Goal: Task Accomplishment & Management: Complete application form

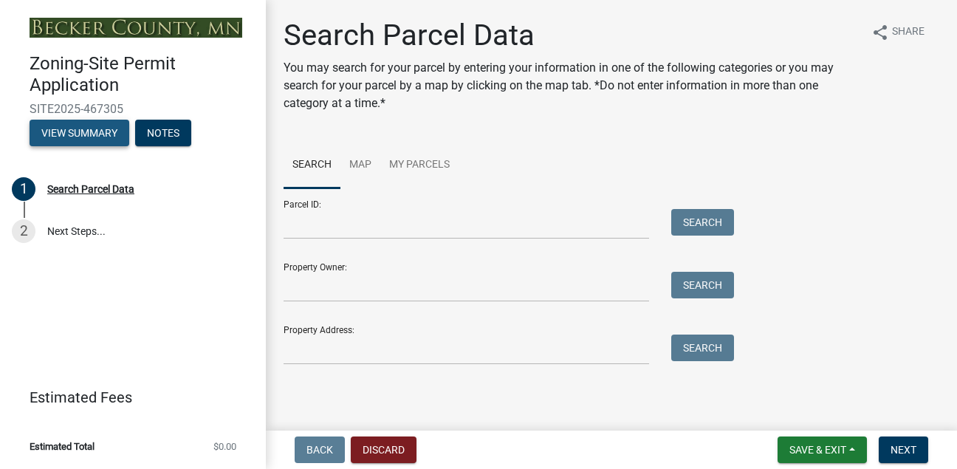
click at [87, 140] on button "View Summary" at bounding box center [80, 133] width 100 height 27
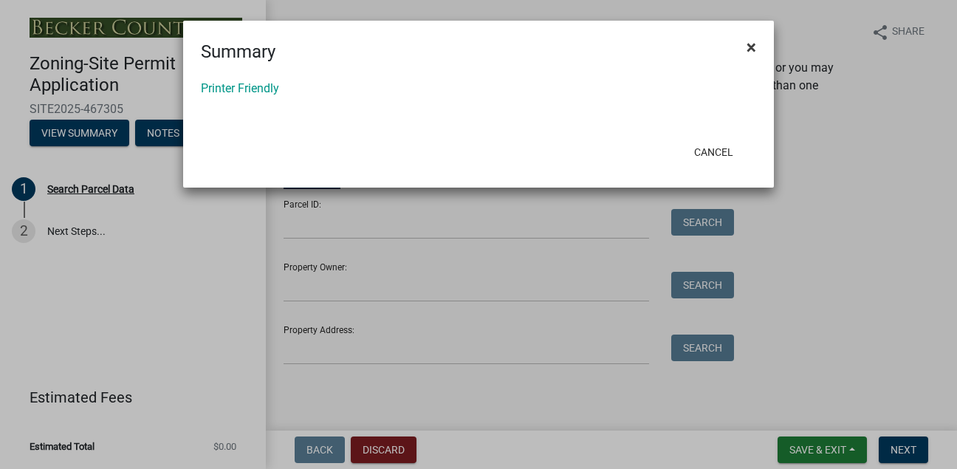
click at [754, 47] on span "×" at bounding box center [752, 47] width 10 height 21
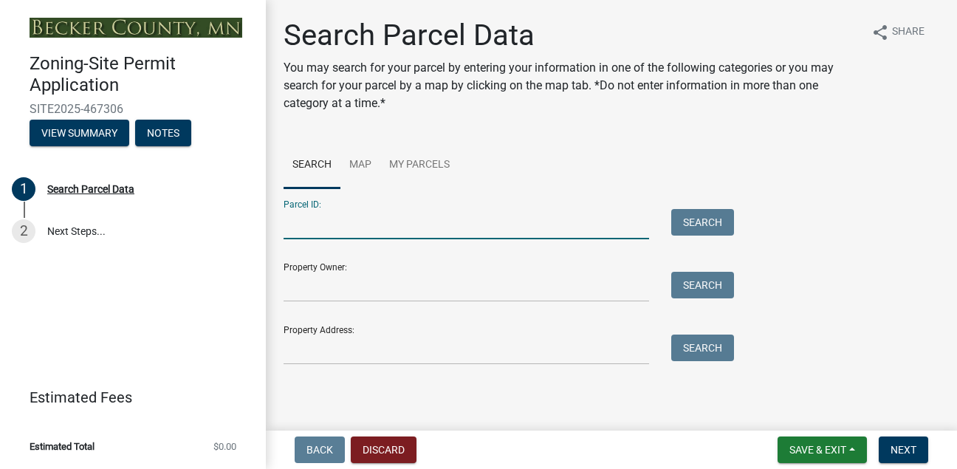
click at [367, 219] on input "Parcel ID:" at bounding box center [467, 224] width 366 height 30
type input "100366000"
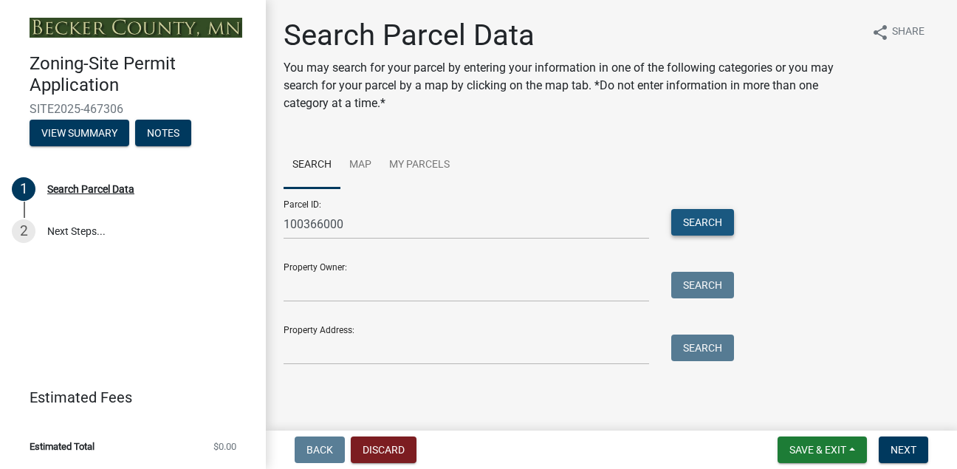
click at [697, 222] on button "Search" at bounding box center [702, 222] width 63 height 27
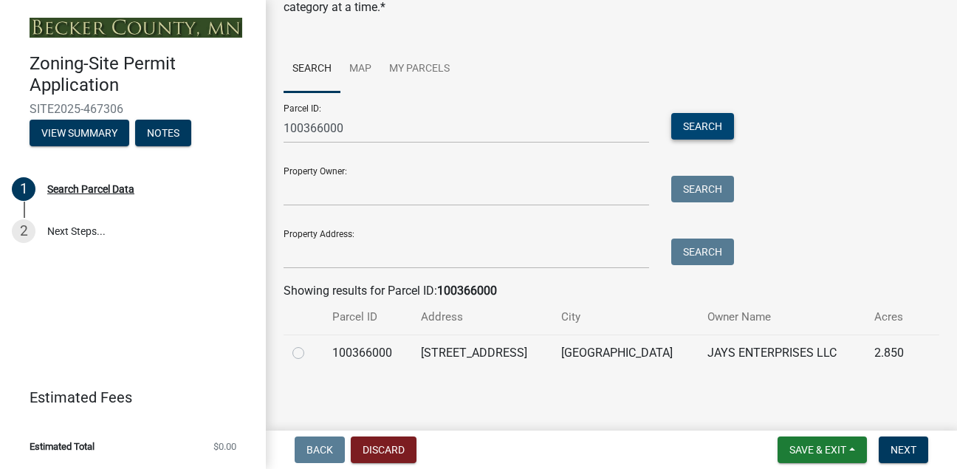
scroll to position [100, 0]
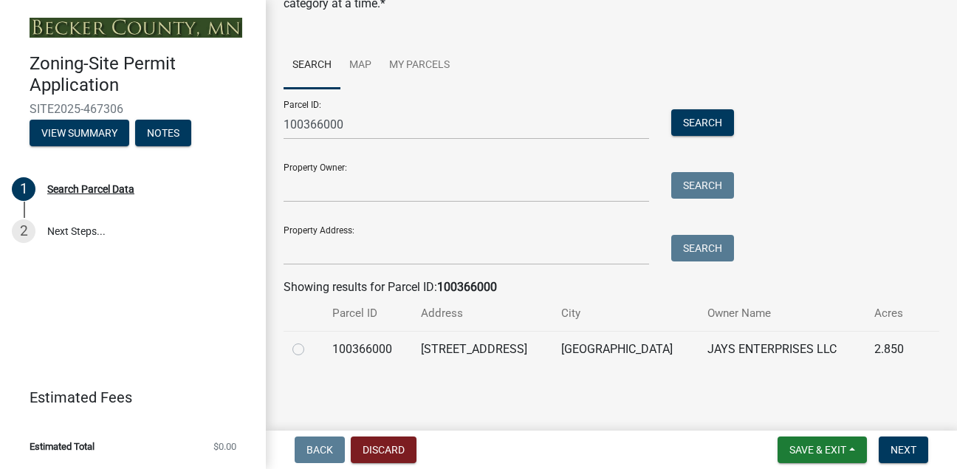
click at [310, 341] on label at bounding box center [310, 341] width 0 height 0
click at [310, 350] on input "radio" at bounding box center [315, 346] width 10 height 10
radio input "true"
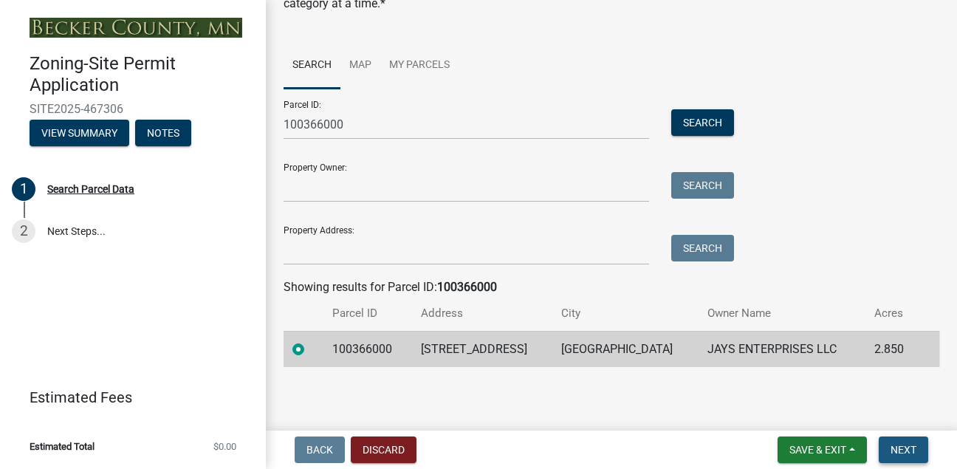
click at [907, 454] on span "Next" at bounding box center [904, 450] width 26 height 12
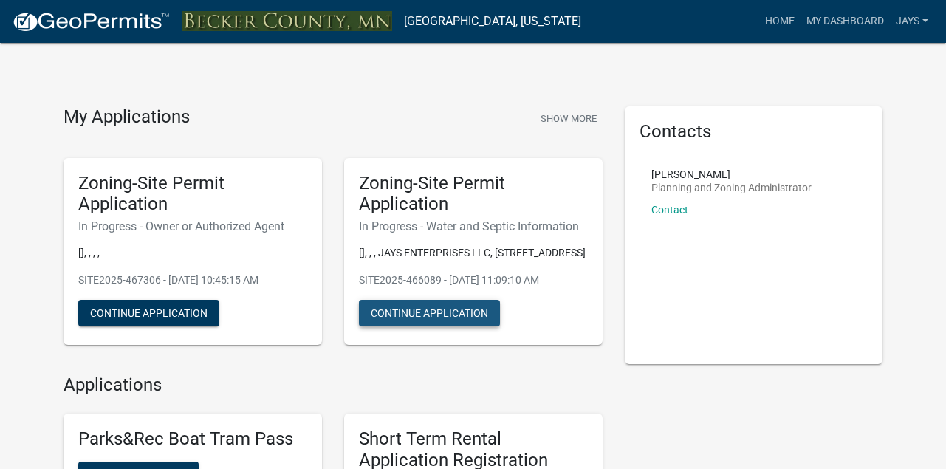
click at [435, 312] on button "Continue Application" at bounding box center [429, 313] width 141 height 27
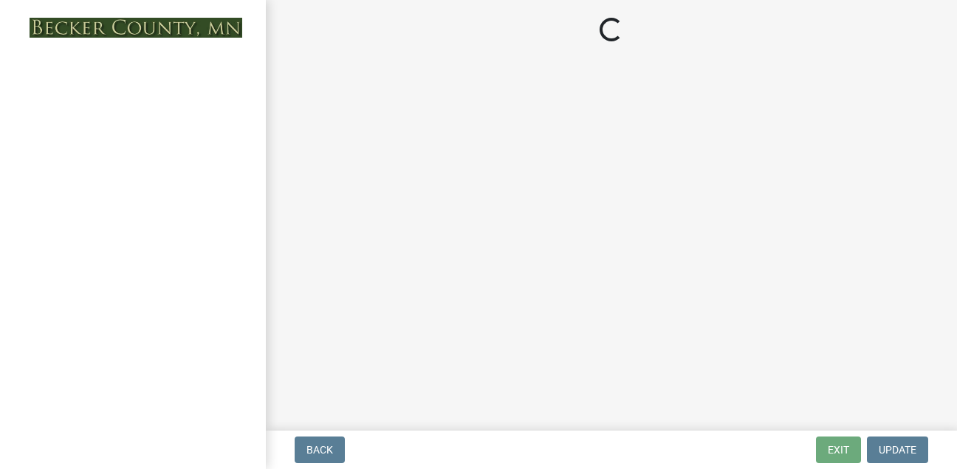
select select "9c51a48b-0bee-4836-8d5c-beab6e77ad2a"
select select "25b8aef2-9eed-4c0f-8836-08d4b8d082b1"
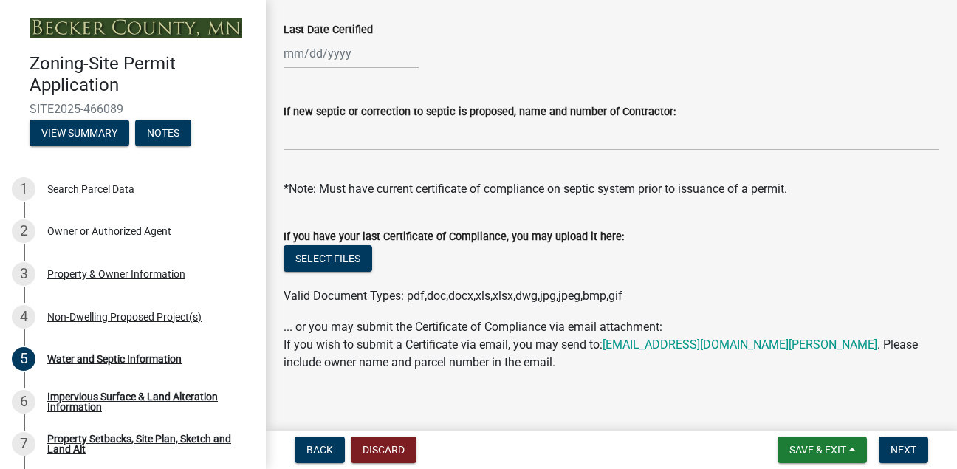
scroll to position [650, 0]
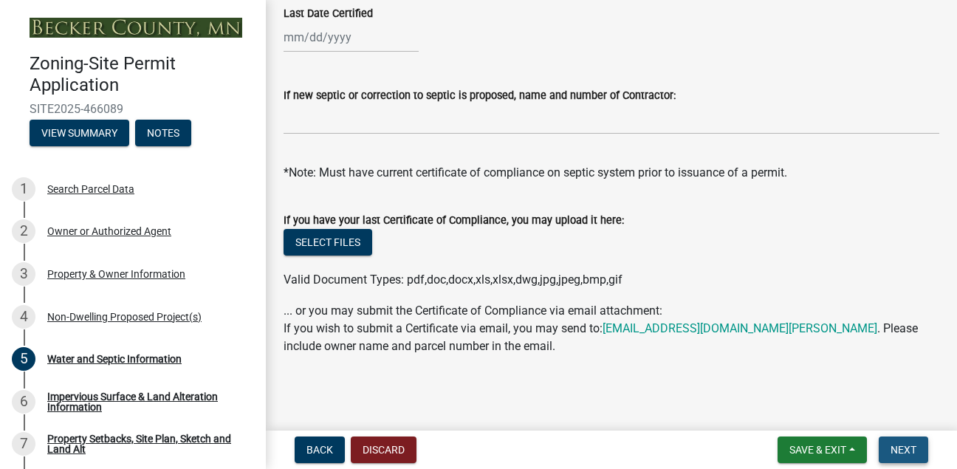
click at [900, 453] on span "Next" at bounding box center [904, 450] width 26 height 12
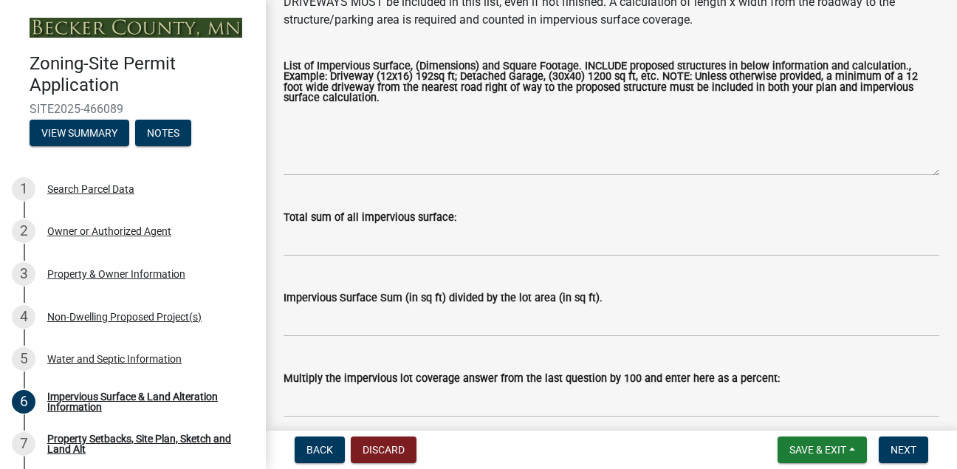
scroll to position [305, 0]
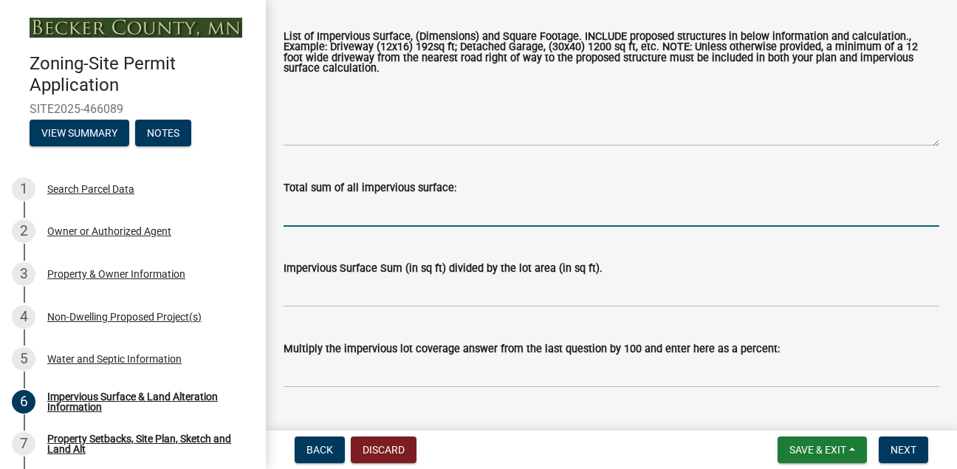
click at [303, 214] on input "Total sum of all impervious surface:" at bounding box center [612, 211] width 656 height 30
click at [382, 214] on input "building 1 (34x20) building 2 (20x30)" at bounding box center [612, 211] width 656 height 30
click at [573, 213] on input "building 1 (34x20) 680 square feet. building 2 (20x30)" at bounding box center [612, 211] width 656 height 30
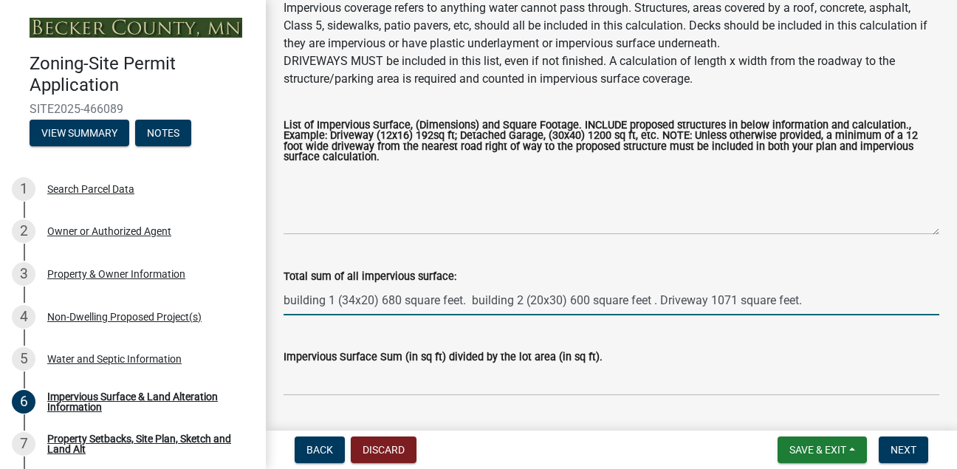
scroll to position [187, 0]
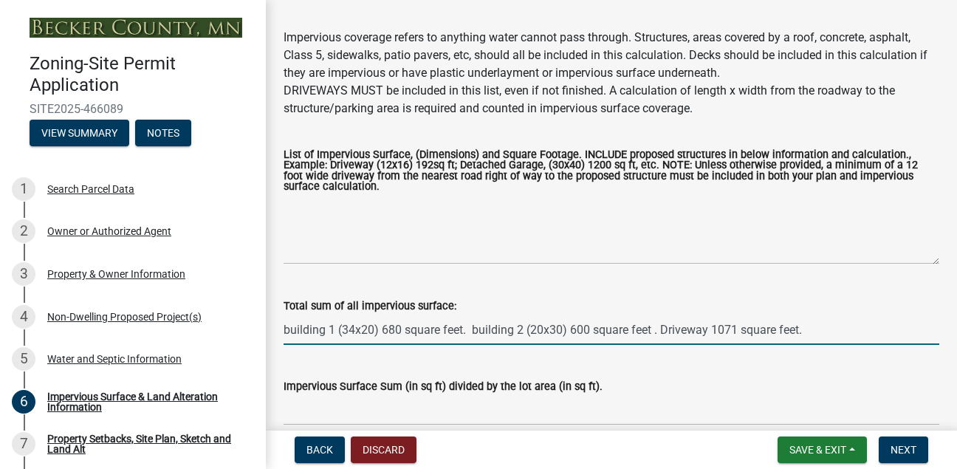
click at [561, 328] on input "building 1 (34x20) 680 square feet. building 2 (20x30) 600 square feet . Drivew…" at bounding box center [612, 330] width 656 height 30
click at [544, 327] on input "building 1 (34x20) 680 square feet. building 2 (20x30) 600 square feet . Drivew…" at bounding box center [612, 330] width 656 height 30
click at [589, 334] on input "building 1 (34x20) 680 square feet. building 2 (32x30) 600 square feet . Drivew…" at bounding box center [612, 330] width 656 height 30
click at [814, 331] on input "building 1 (34x20) 680 square feet. building 2 (32x30) 960 square feet . Drivew…" at bounding box center [612, 330] width 656 height 30
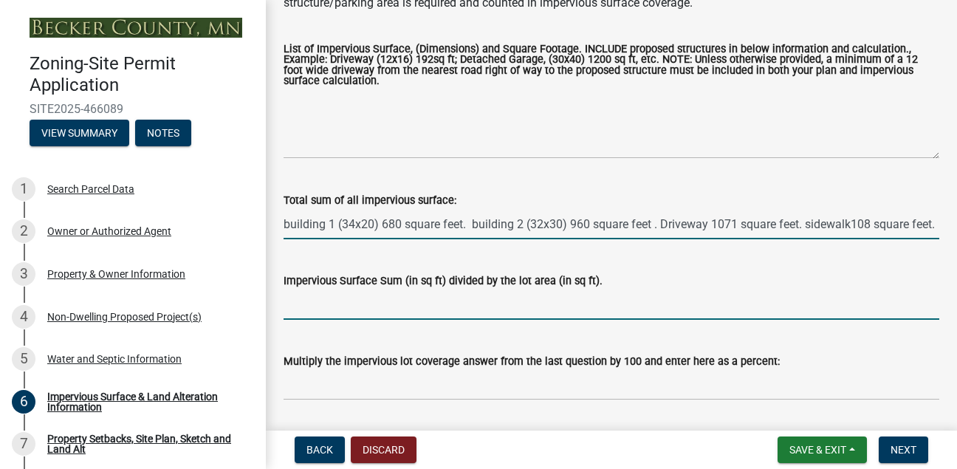
scroll to position [0, 0]
click at [305, 311] on input "Impervious Surface Sum (in sq ft) divided by the lot area (in sq ft)." at bounding box center [612, 305] width 656 height 30
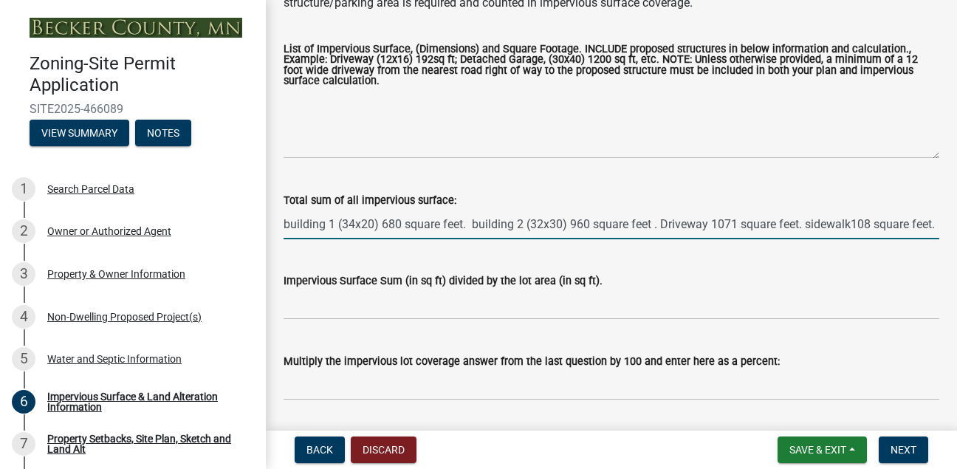
click at [926, 232] on input "building 1 (34x20) 680 square feet. building 2 (32x30) 960 square feet . Drivew…" at bounding box center [612, 224] width 656 height 30
click at [929, 223] on div "Total sum of all impervious surface: building 1 (34x20) 680 square feet. buildi…" at bounding box center [612, 205] width 678 height 69
click at [932, 223] on div "Total sum of all impervious surface: building 1 (34x20) 680 square feet. buildi…" at bounding box center [612, 205] width 678 height 69
click at [925, 220] on input "building 1 (34x20) 680 square feet. building 2 (32x30) 960 square feet . Drivew…" at bounding box center [612, 224] width 656 height 30
click at [805, 225] on input "building 1 (34x20) 680 square feet. building 2 (32x30) 960 square feet . Drivew…" at bounding box center [612, 224] width 656 height 30
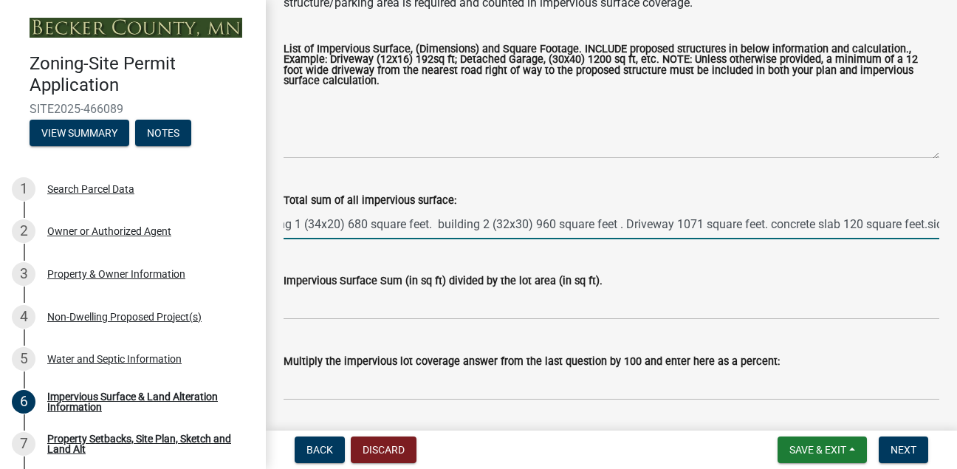
scroll to position [0, 37]
type input "building 1 (34x20) 680 square feet. building 2 (32x30) 960 square feet . Drivew…"
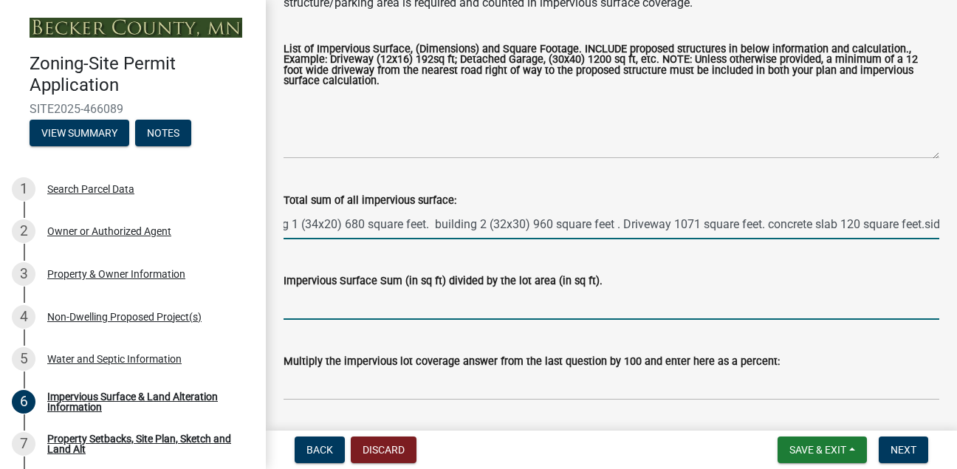
scroll to position [0, 0]
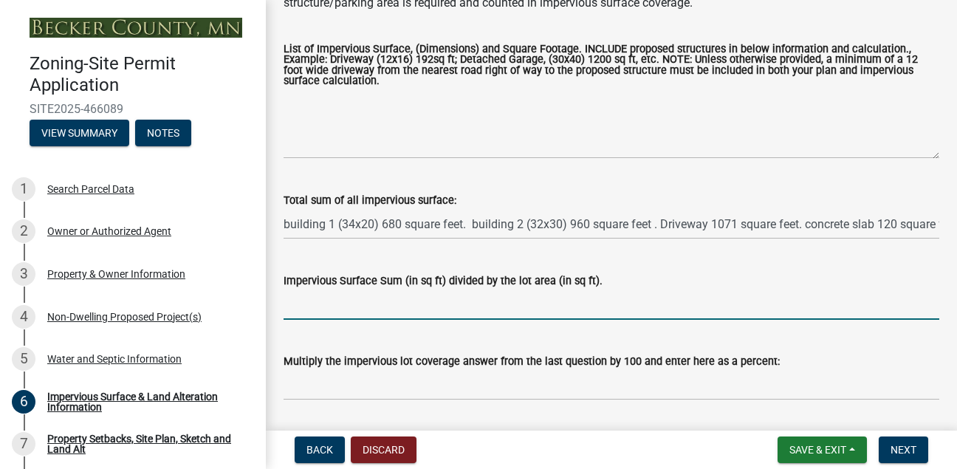
click at [300, 305] on input "Impervious Surface Sum (in sq ft) divided by the lot area (in sq ft)." at bounding box center [612, 305] width 656 height 30
type input "2939 square feet divided by lot area 114146"
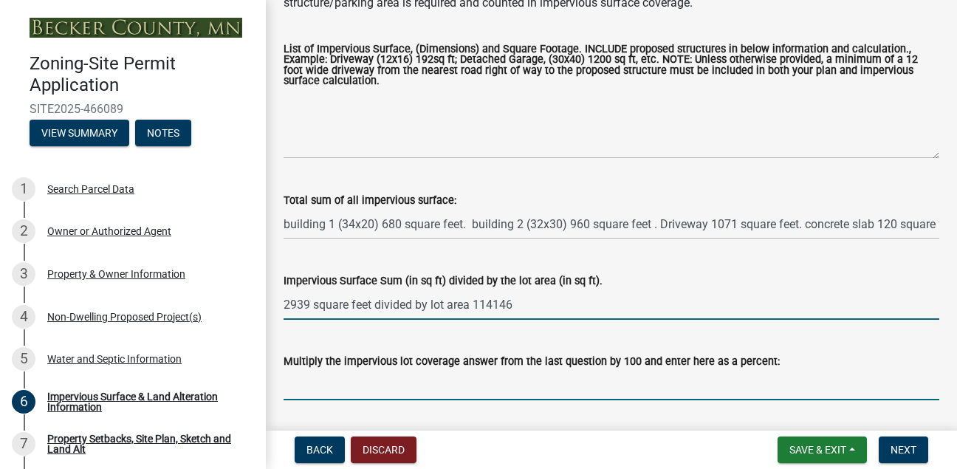
click at [291, 388] on input "Multiply the impervious lot coverage answer from the last question by 100 and e…" at bounding box center [612, 385] width 656 height 30
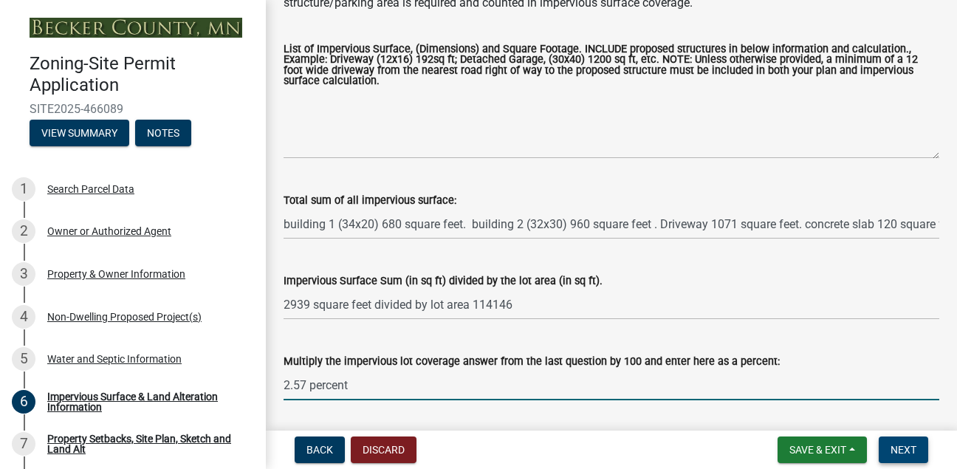
type input "2.57 percent"
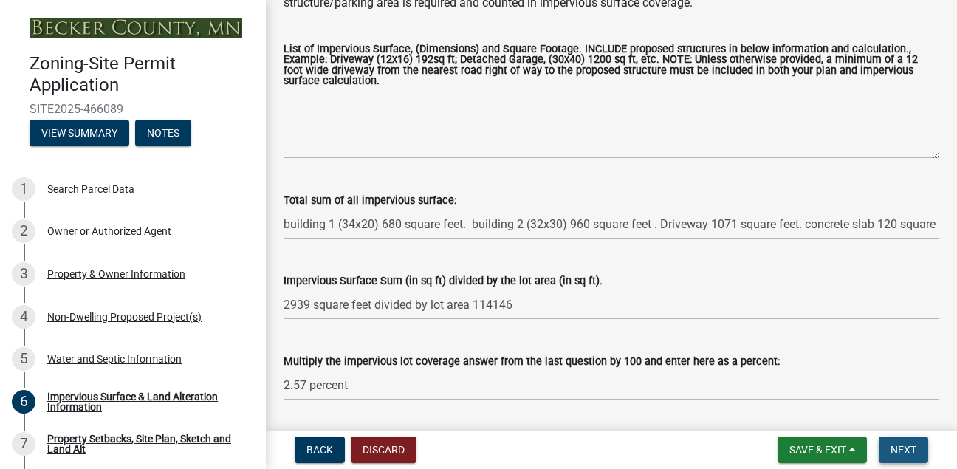
click at [908, 451] on span "Next" at bounding box center [904, 450] width 26 height 12
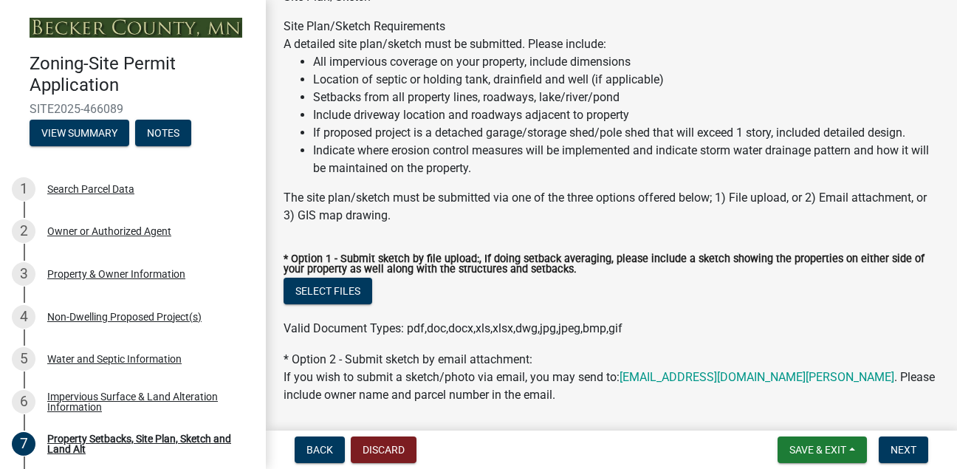
scroll to position [177, 0]
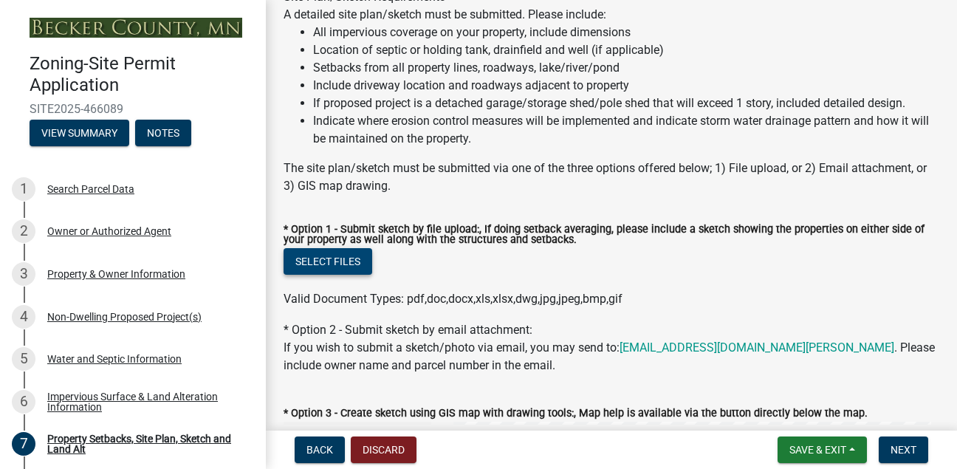
click at [319, 262] on button "Select files" at bounding box center [328, 261] width 89 height 27
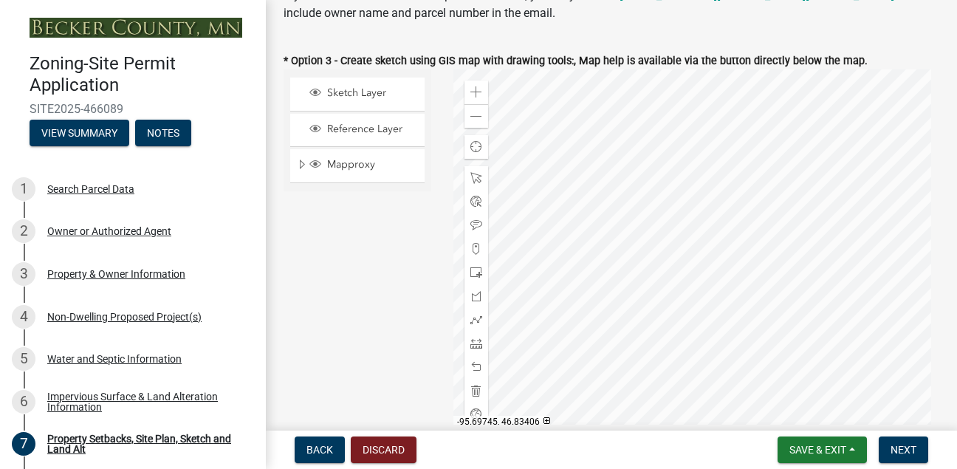
scroll to position [642, 0]
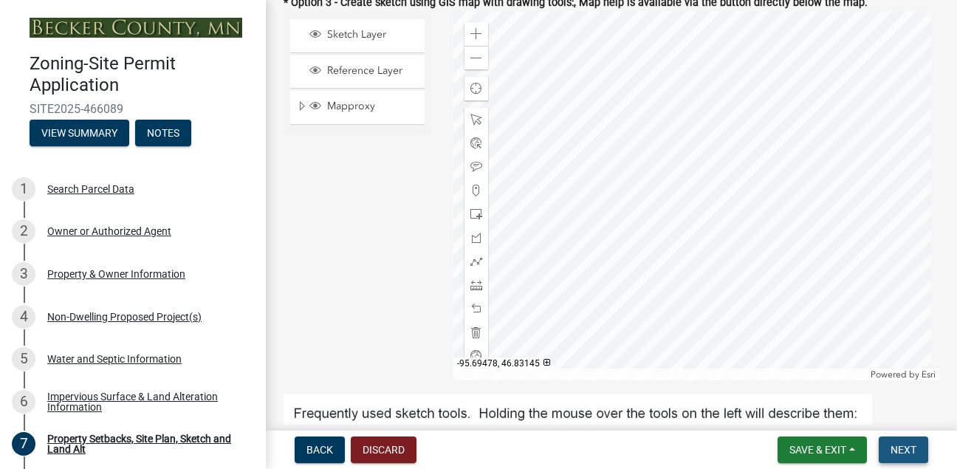
click at [897, 448] on span "Next" at bounding box center [904, 450] width 26 height 12
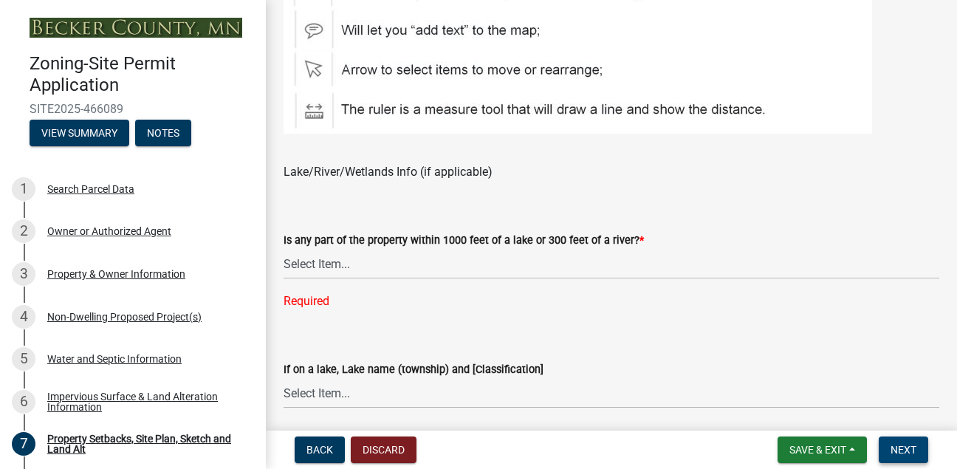
scroll to position [1115, 0]
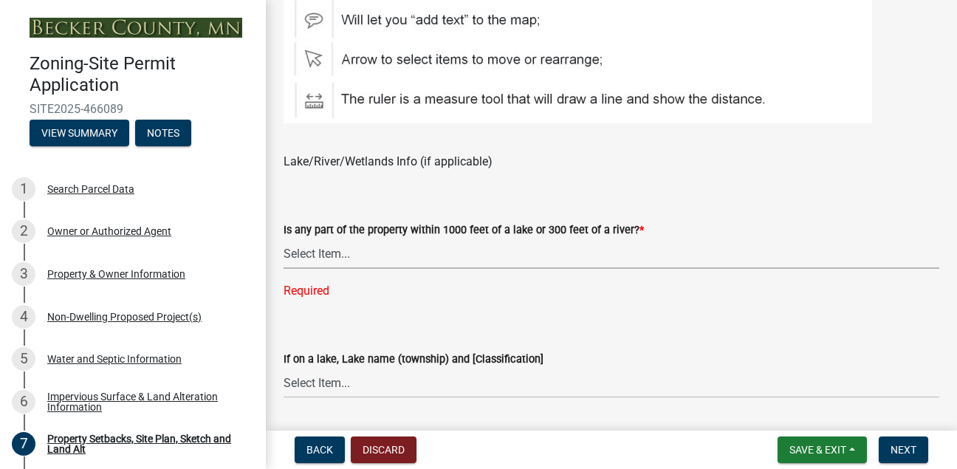
click at [335, 257] on select "Select Item... Shoreland-Riparian (Property is bordering a lake, river or strea…" at bounding box center [612, 254] width 656 height 30
click at [284, 239] on select "Select Item... Shoreland-Riparian (Property is bordering a lake, river or strea…" at bounding box center [612, 254] width 656 height 30
select select "d89fbfa0-1150-4954-b91c-9d482c9530a3"
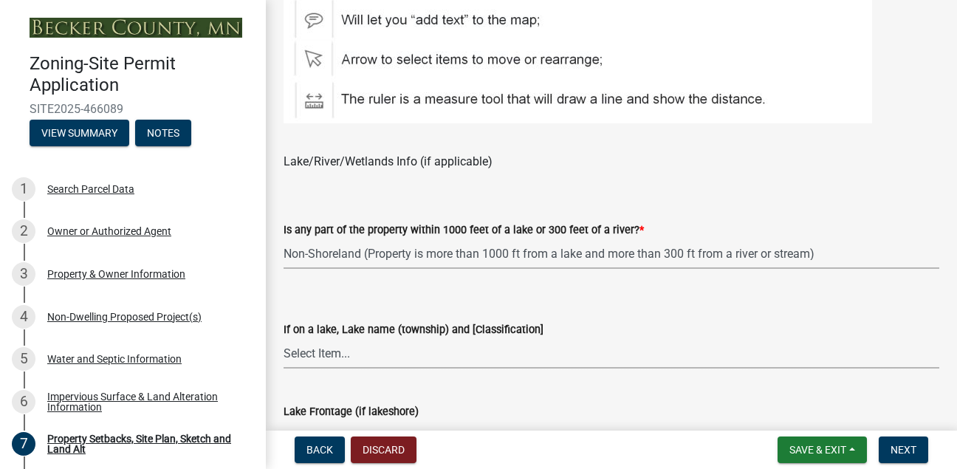
click at [328, 361] on select "Select Item... [GEOGRAPHIC_DATA] is not listed below [GEOGRAPHIC_DATA] ([GEOGRA…" at bounding box center [612, 353] width 656 height 30
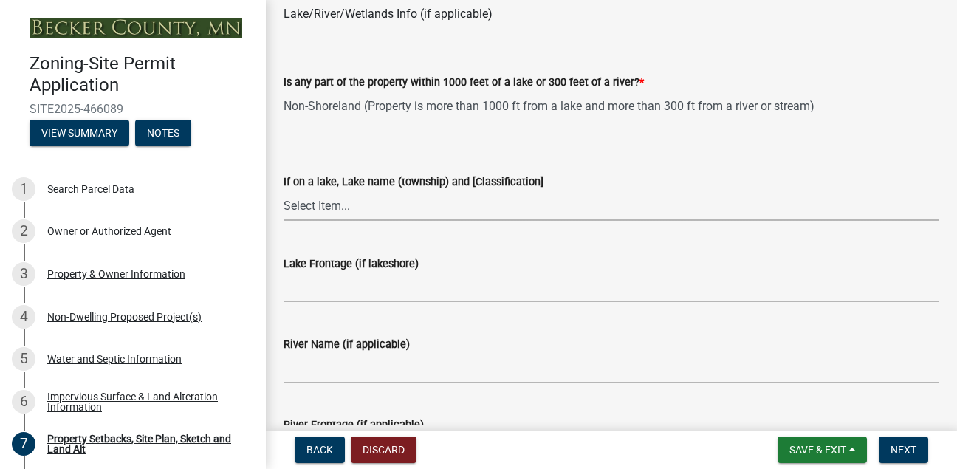
scroll to position [1351, 0]
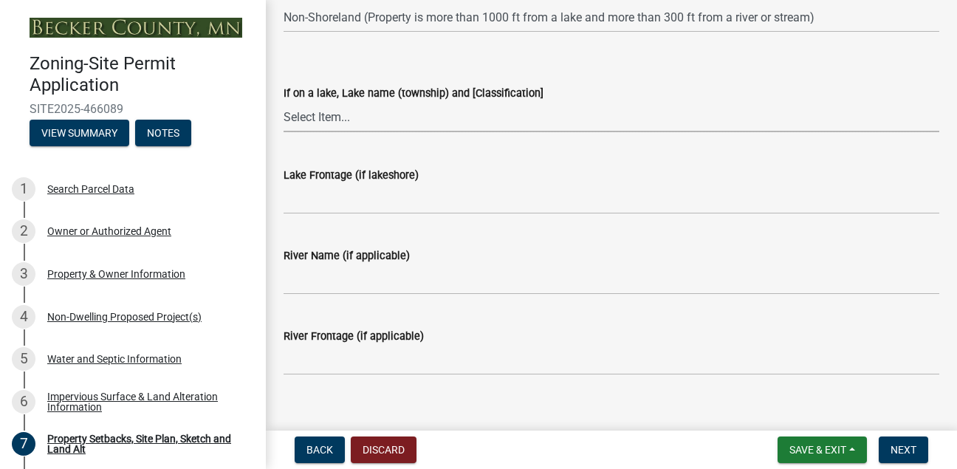
click at [359, 123] on select "Select Item... [GEOGRAPHIC_DATA] is not listed below [GEOGRAPHIC_DATA] ([GEOGRA…" at bounding box center [612, 117] width 656 height 30
click at [415, 112] on select "Select Item... [GEOGRAPHIC_DATA] is not listed below [GEOGRAPHIC_DATA] ([GEOGRA…" at bounding box center [612, 117] width 656 height 30
click at [903, 451] on span "Next" at bounding box center [904, 450] width 26 height 12
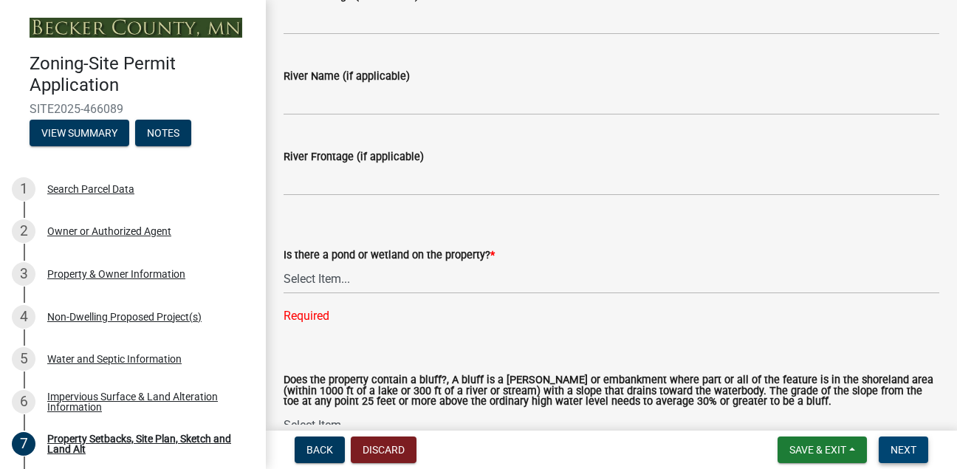
scroll to position [1521, 0]
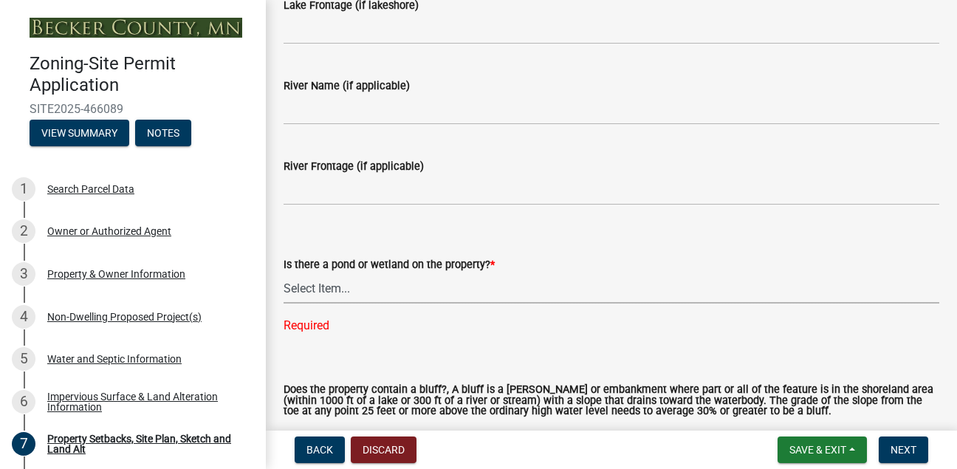
click at [340, 287] on select "Select Item... Yes No" at bounding box center [612, 288] width 656 height 30
click at [284, 274] on select "Select Item... Yes No" at bounding box center [612, 288] width 656 height 30
select select "b56a4575-9846-47cf-8067-c59a4853da22"
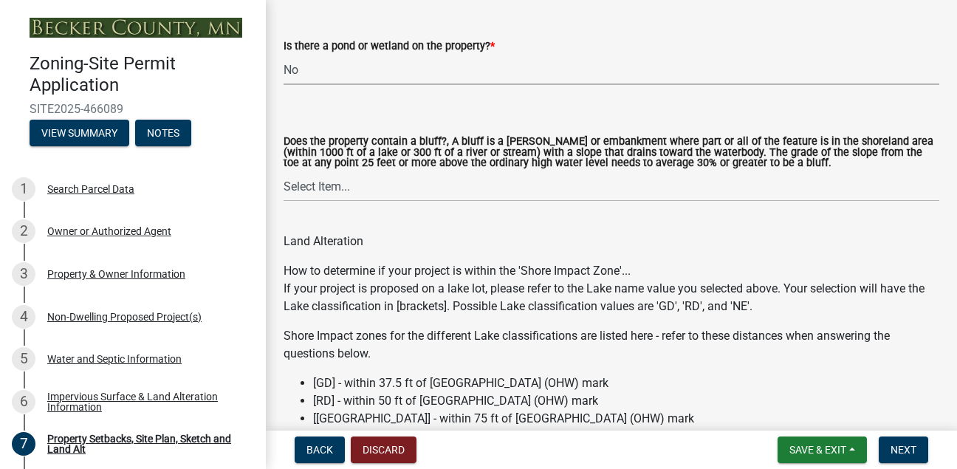
scroll to position [1760, 0]
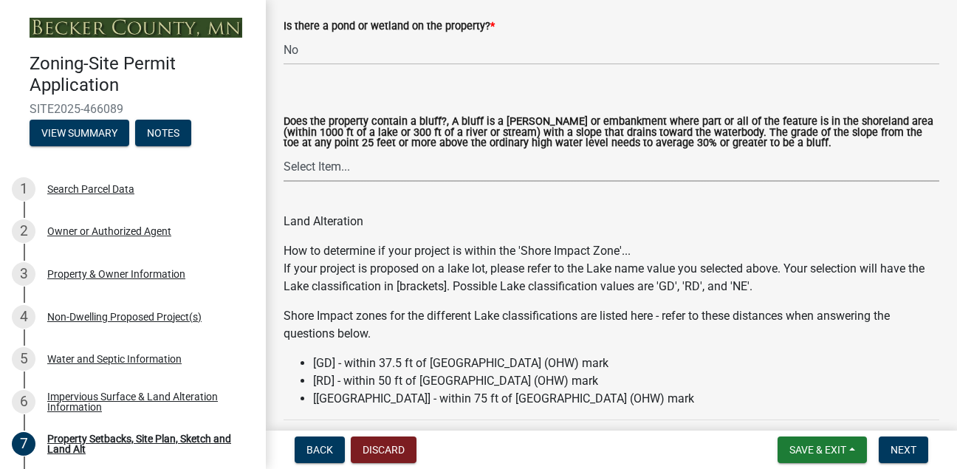
click at [353, 172] on select "Select Item... Yes No" at bounding box center [612, 166] width 656 height 30
click at [284, 153] on select "Select Item... Yes No" at bounding box center [612, 166] width 656 height 30
select select "12f785fb-c378-4b18-841c-21c73dc99083"
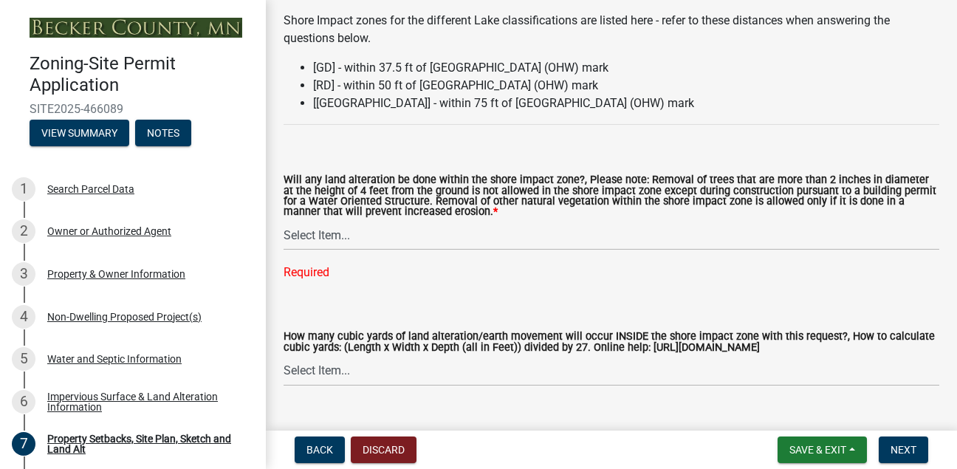
scroll to position [2085, 0]
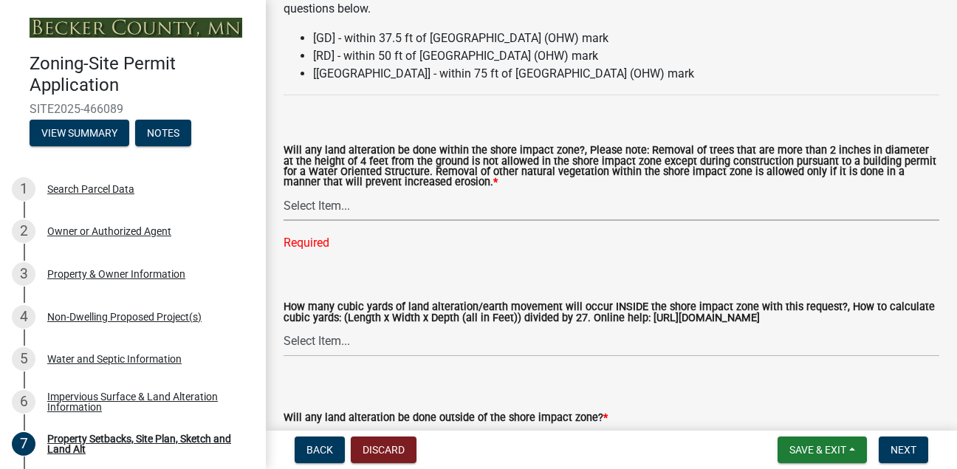
click at [328, 208] on select "Select Item... Yes No N/A" at bounding box center [612, 206] width 656 height 30
click at [284, 193] on select "Select Item... Yes No N/A" at bounding box center [612, 206] width 656 height 30
select select "12da6293-5841-4f5c-bd92-3658833964cd"
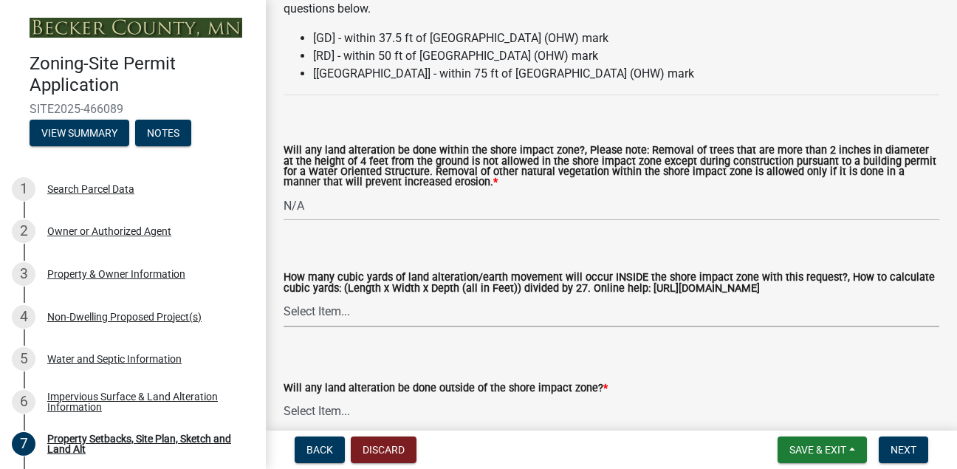
click at [324, 313] on select "Select Item... None 10 Cubic Yards or less 11-50 Cubic Yards Over 50 Cubic Yards" at bounding box center [612, 312] width 656 height 30
click at [284, 299] on select "Select Item... None 10 Cubic Yards or less 11-50 Cubic Yards Over 50 Cubic Yards" at bounding box center [612, 312] width 656 height 30
select select "27b2a8b4-abf6-463e-8c0c-7c5d2b4fe26f"
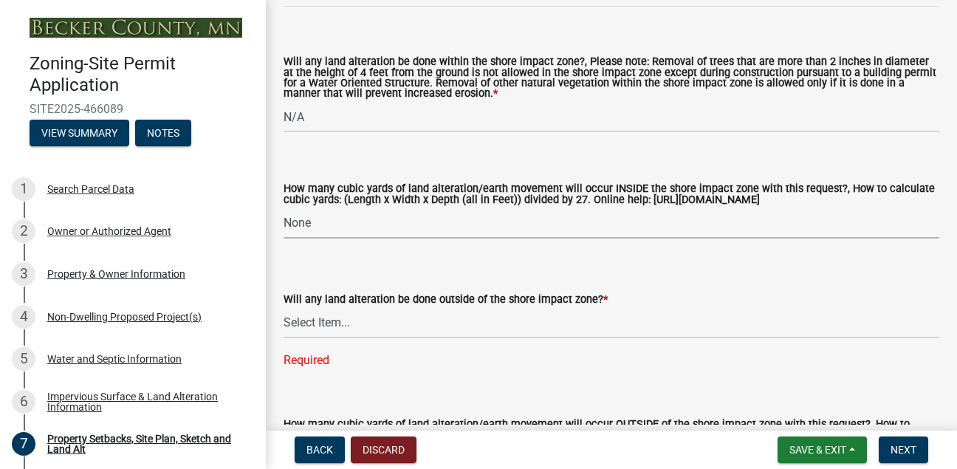
scroll to position [2193, 0]
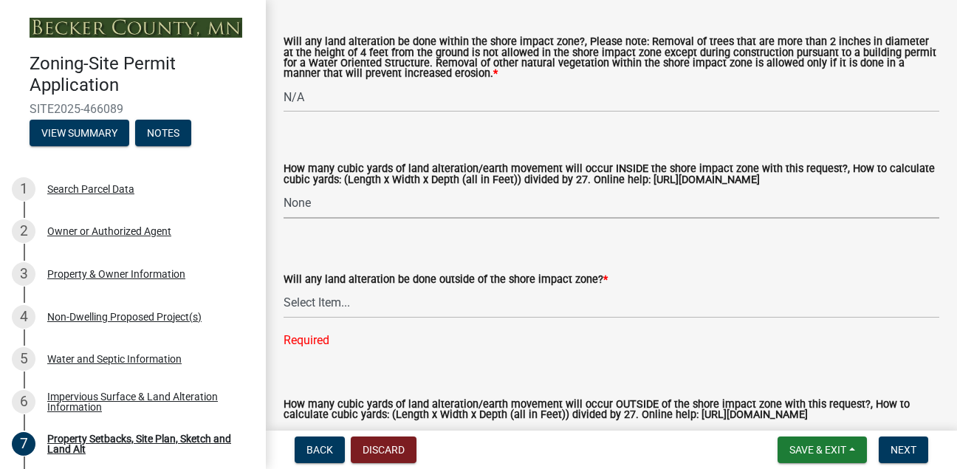
click at [293, 203] on select "Select Item... None 10 Cubic Yards or less 11-50 Cubic Yards Over 50 Cubic Yards" at bounding box center [612, 203] width 656 height 30
click at [337, 307] on select "Select Item... Yes No N/A" at bounding box center [612, 303] width 656 height 30
click at [284, 290] on select "Select Item... Yes No N/A" at bounding box center [612, 303] width 656 height 30
select select "28f6c7b2-2b88-4425-ae15-f67110f778a7"
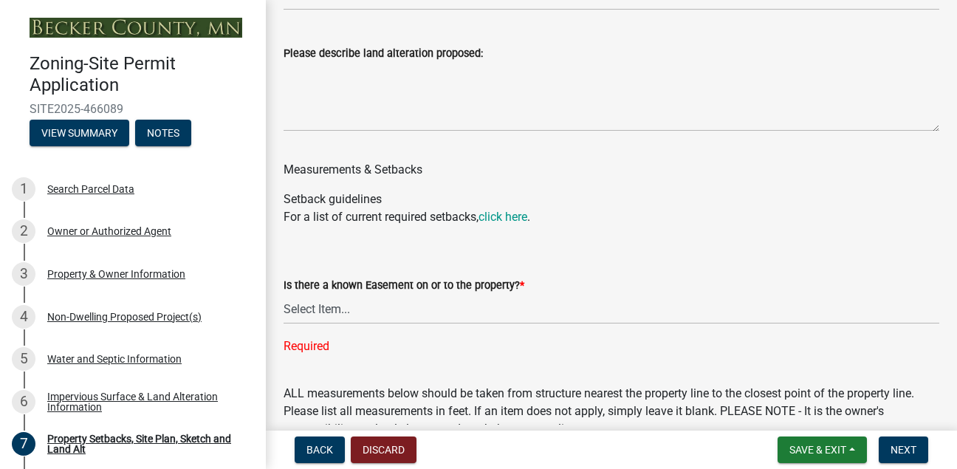
scroll to position [2636, 0]
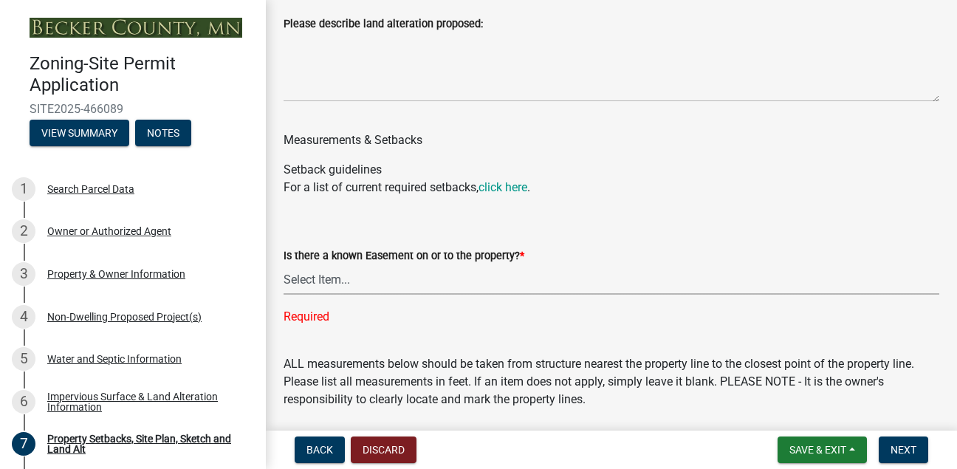
click at [325, 295] on select "Select Item... Yes No" at bounding box center [612, 279] width 656 height 30
click at [284, 278] on select "Select Item... Yes No" at bounding box center [612, 279] width 656 height 30
select select "c8b8ea71-7088-4e87-a493-7bc88cc2835b"
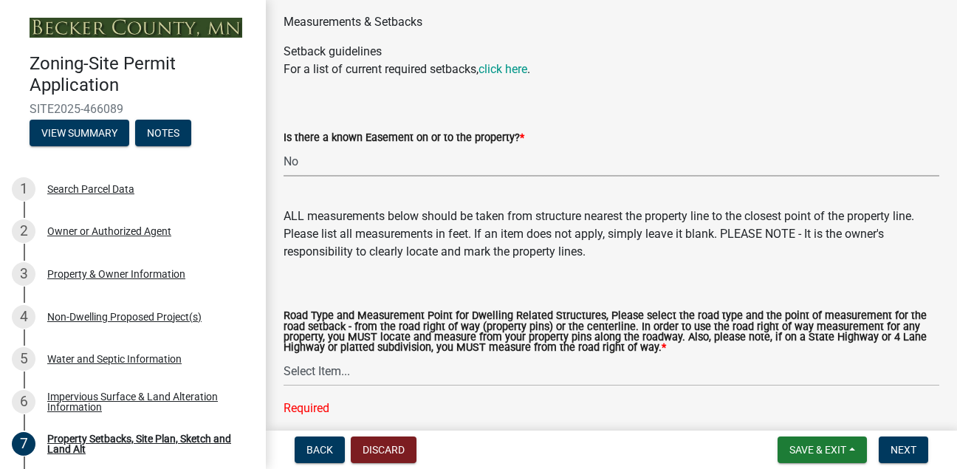
scroll to position [2784, 0]
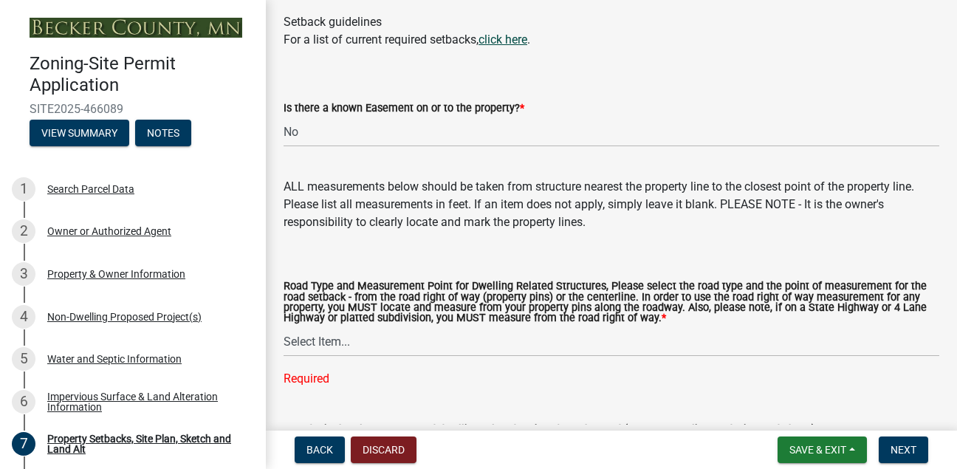
click at [510, 47] on link "click here" at bounding box center [503, 40] width 49 height 14
click at [336, 357] on select "Select Item... Private Easement - Right of Way Private Easement - Centerline Pu…" at bounding box center [612, 342] width 656 height 30
click at [284, 341] on select "Select Item... Private Easement - Right of Way Private Easement - Centerline Pu…" at bounding box center [612, 342] width 656 height 30
select select "903671c1-7ca7-4abb-b27f-c05a22b8fb3f"
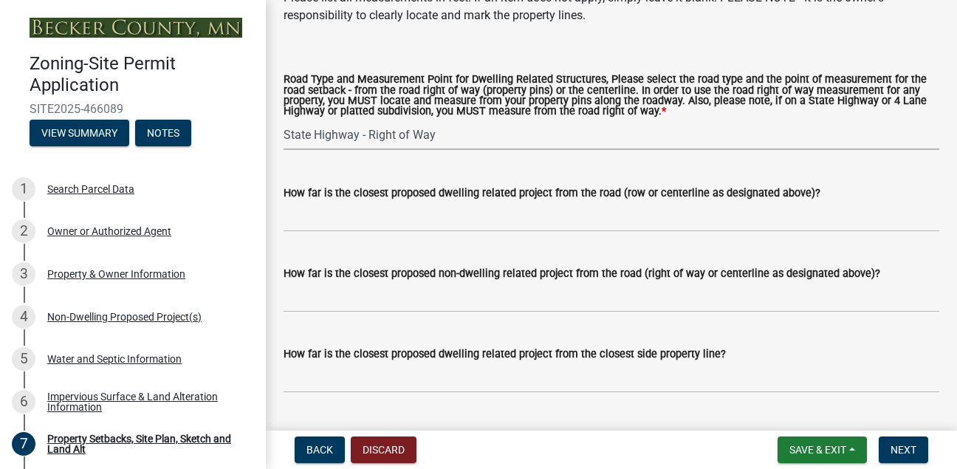
scroll to position [3021, 0]
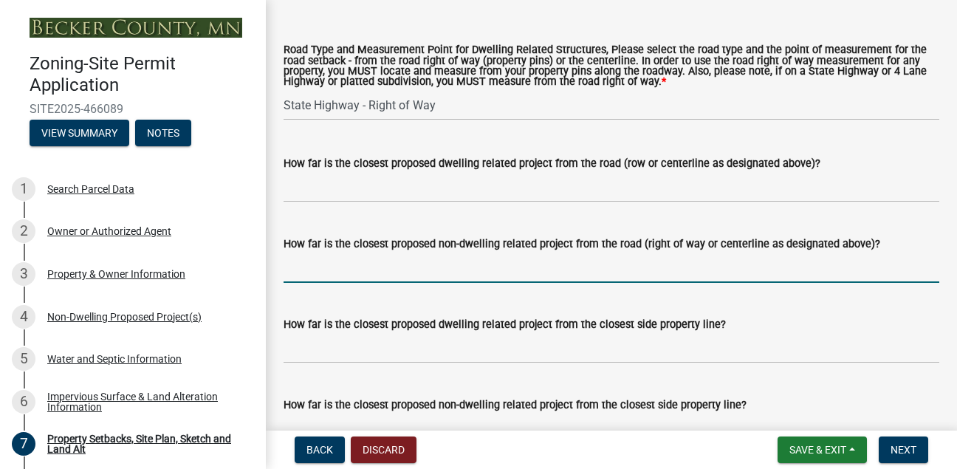
click at [318, 276] on input "How far is the closest proposed non-dwelling related project from the road (rig…" at bounding box center [612, 268] width 656 height 30
type input "137 feet"
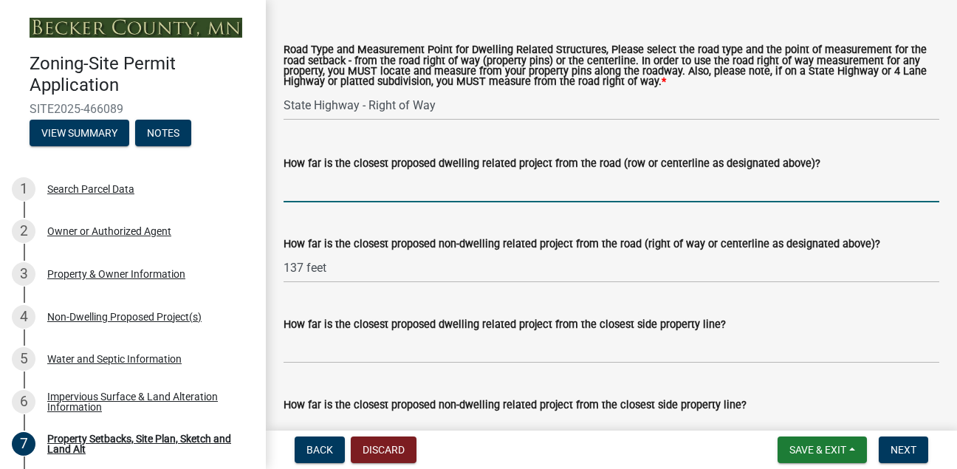
click at [325, 202] on input "How far is the closest proposed dwelling related project from the road (row or …" at bounding box center [612, 187] width 656 height 30
type input "na"
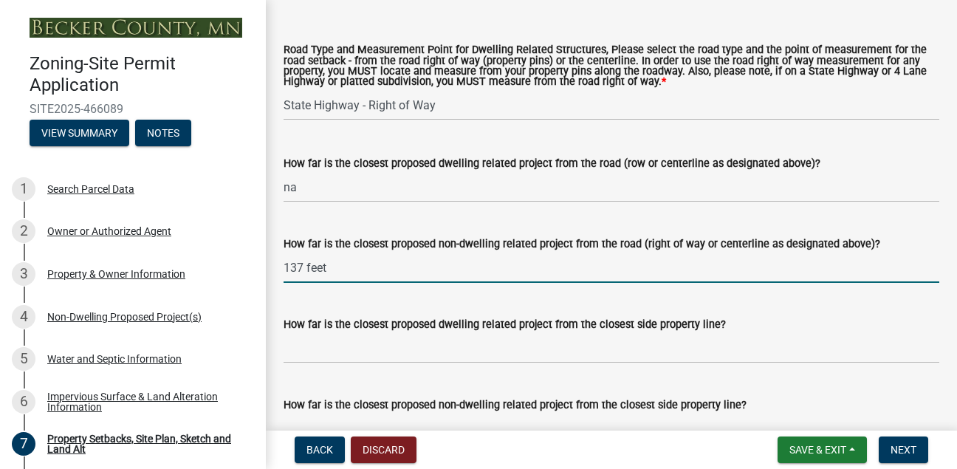
click at [332, 283] on input "137 feet" at bounding box center [612, 268] width 656 height 30
type input "1"
type input "137 feet"
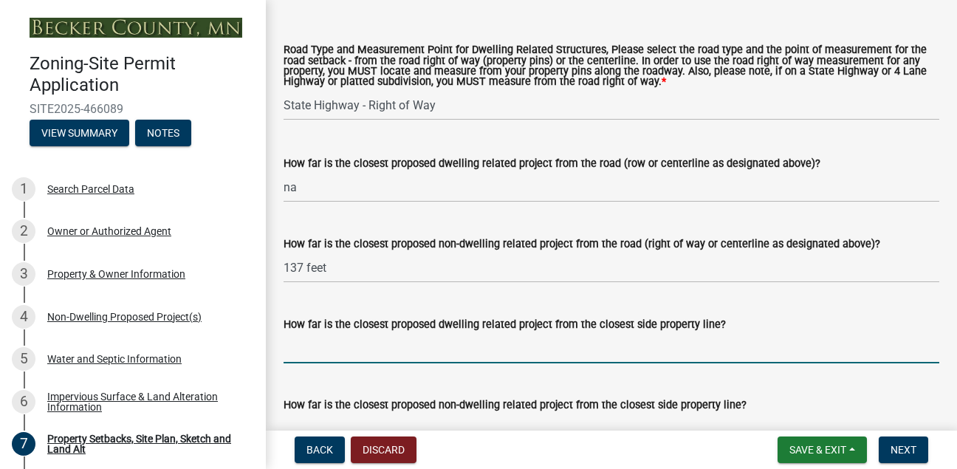
click at [370, 363] on input "How far is the closest proposed dwelling related project from the closest side …" at bounding box center [612, 348] width 656 height 30
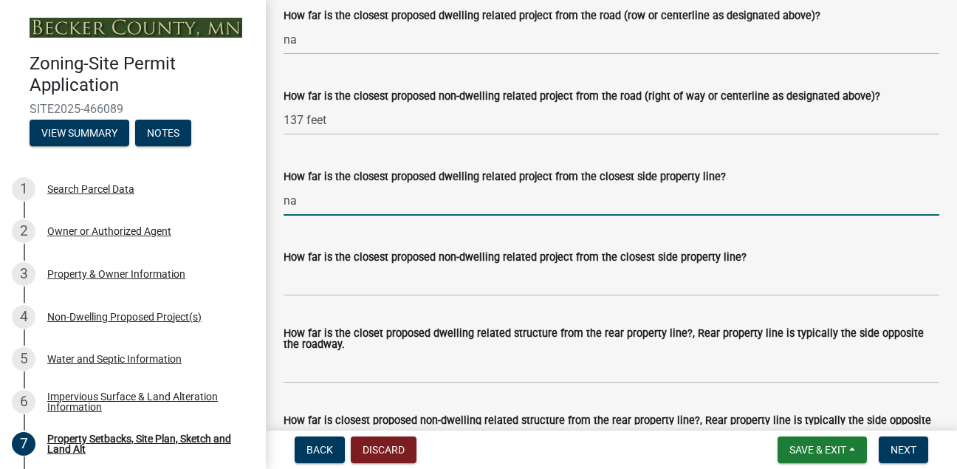
scroll to position [3198, 0]
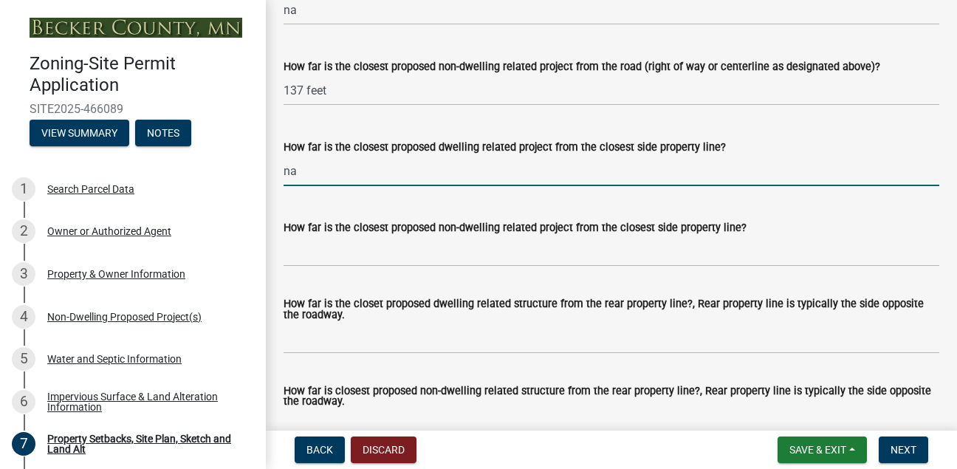
type input "na"
click at [317, 267] on input "How far is the closest proposed non-dwelling related project from the closest s…" at bounding box center [612, 251] width 656 height 30
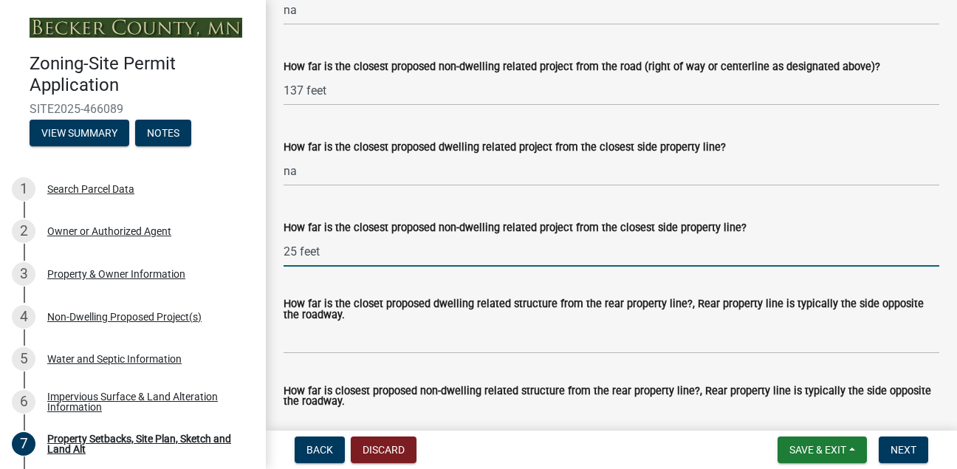
scroll to position [3227, 0]
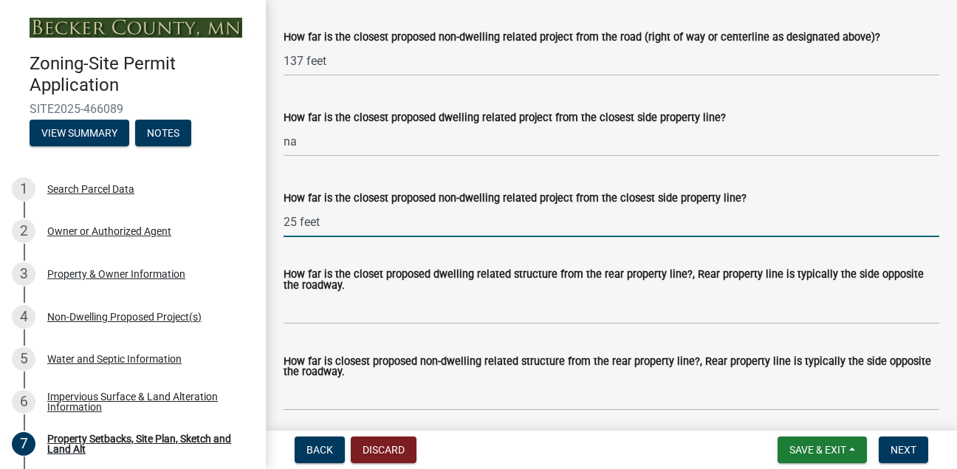
type input "25 feet"
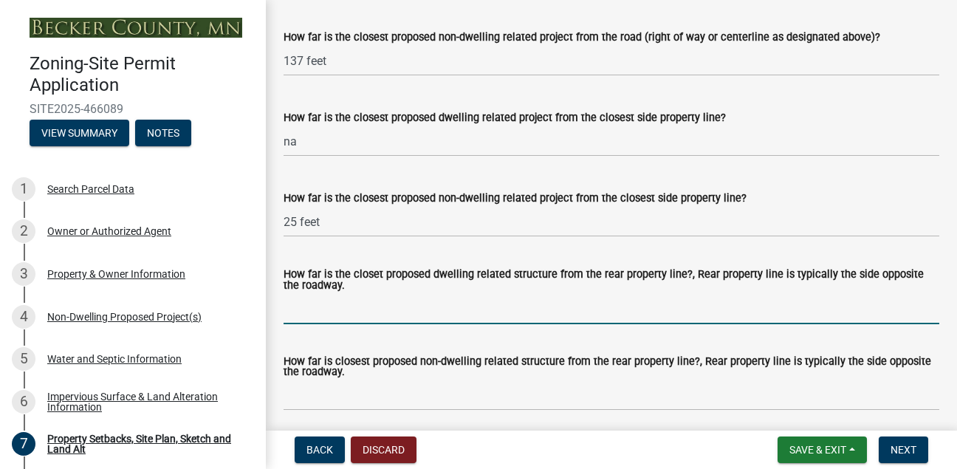
click at [337, 324] on input "How far is the closet proposed dwelling related structure from the rear propert…" at bounding box center [612, 309] width 656 height 30
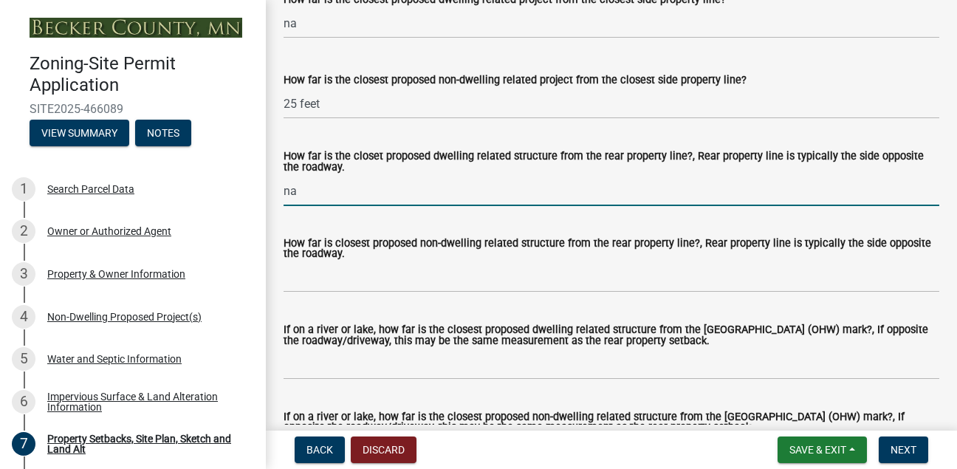
scroll to position [3375, 0]
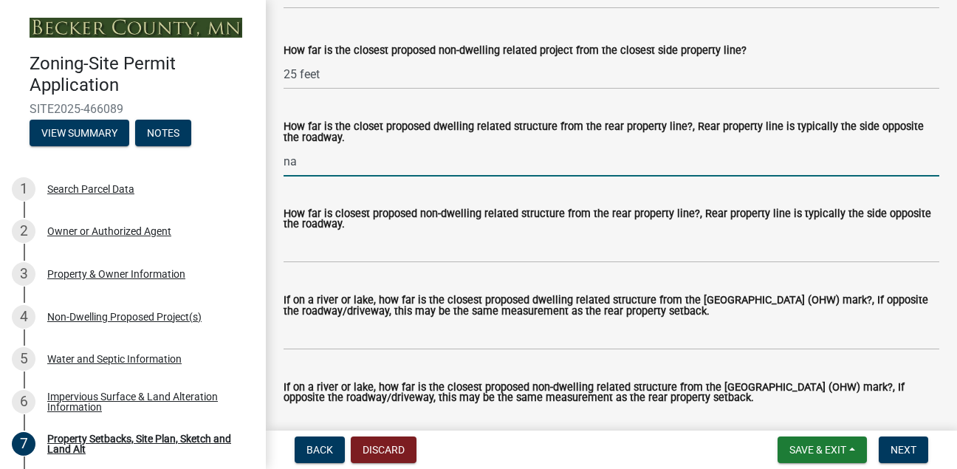
type input "na"
click at [307, 263] on input "How far is closest proposed non-dwelling related structure from the rear proper…" at bounding box center [612, 248] width 656 height 30
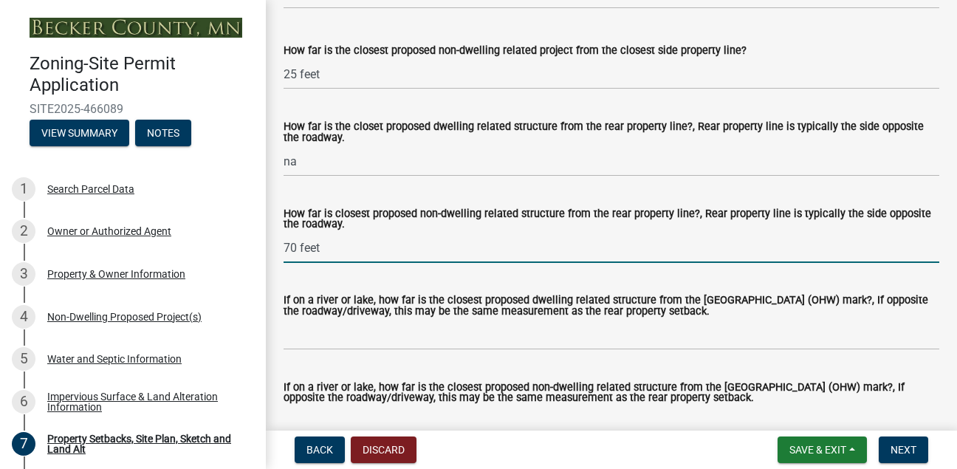
type input "70 feet"
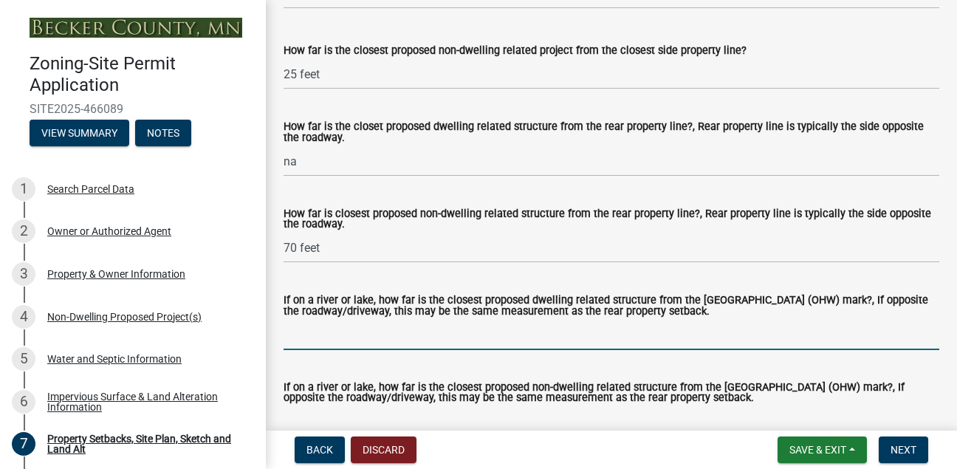
click at [293, 345] on input "If on a river or lake, how far is the closest proposed dwelling related structu…" at bounding box center [612, 335] width 656 height 30
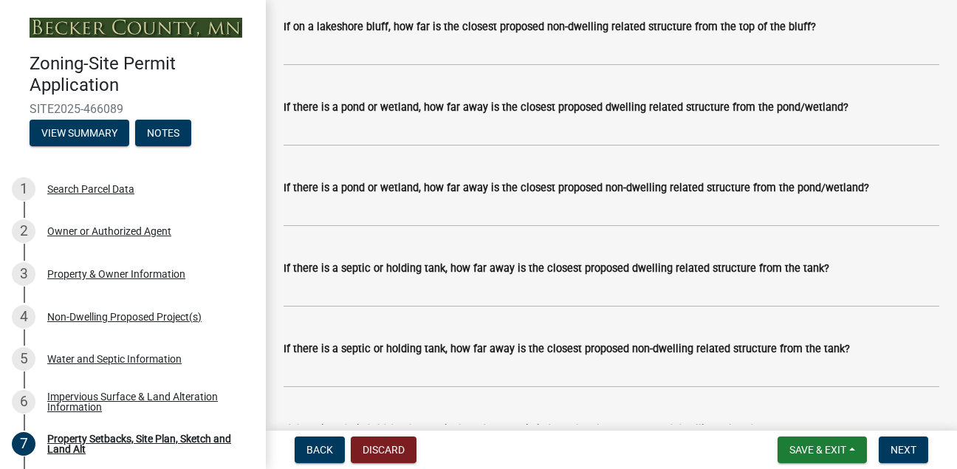
scroll to position [3937, 0]
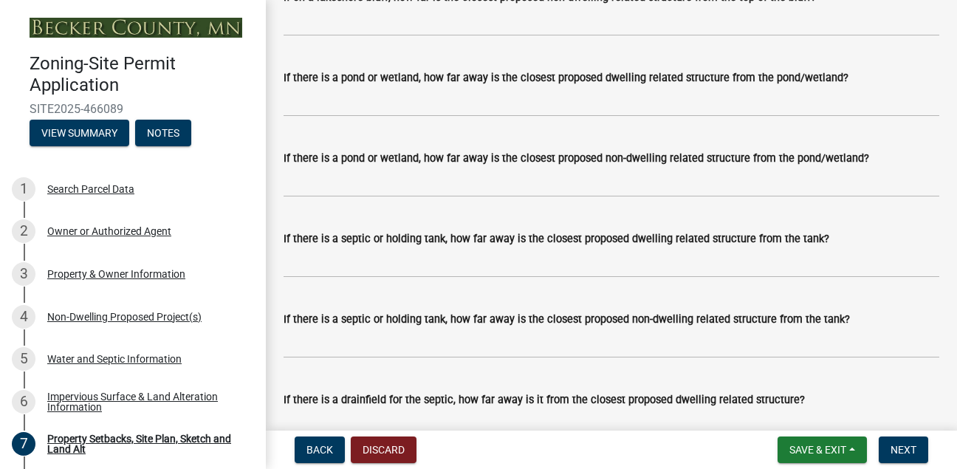
type input "na"
click at [363, 278] on input "If there is a septic or holding tank, how far away is the closest proposed dwel…" at bounding box center [612, 262] width 656 height 30
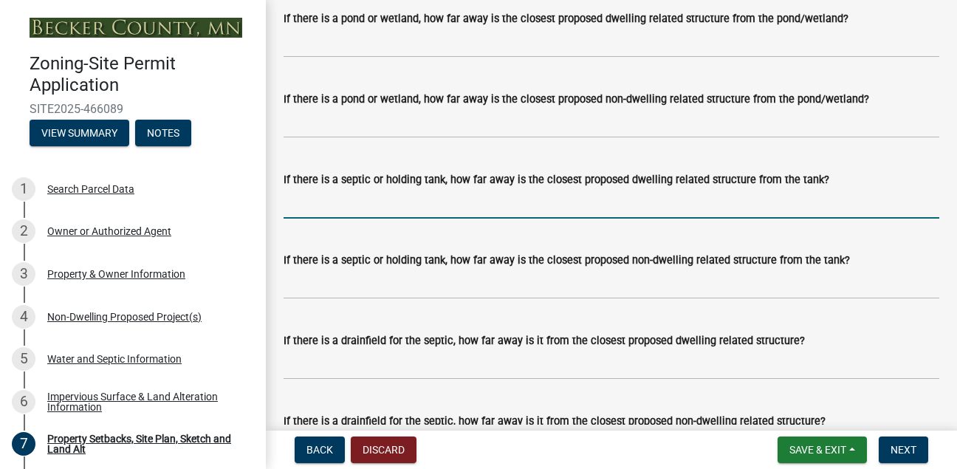
scroll to position [4025, 0]
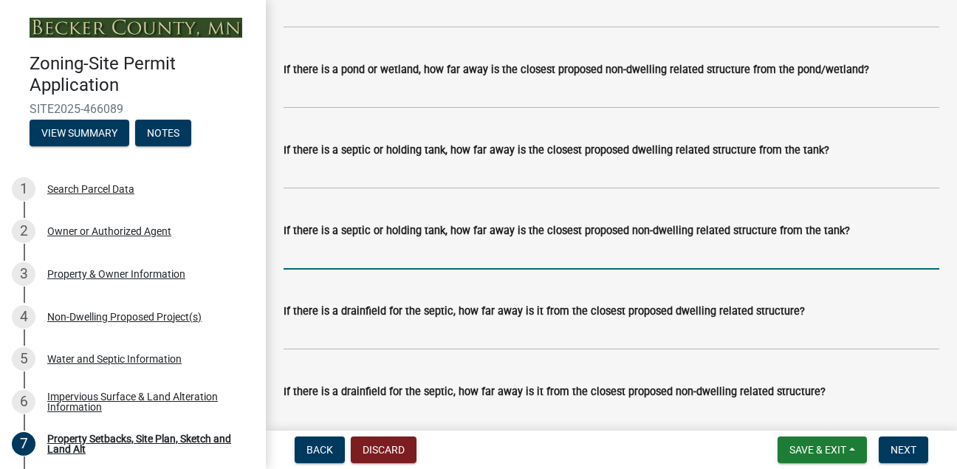
click at [381, 270] on input "If there is a septic or holding tank, how far away is the closest proposed non-…" at bounding box center [612, 254] width 656 height 30
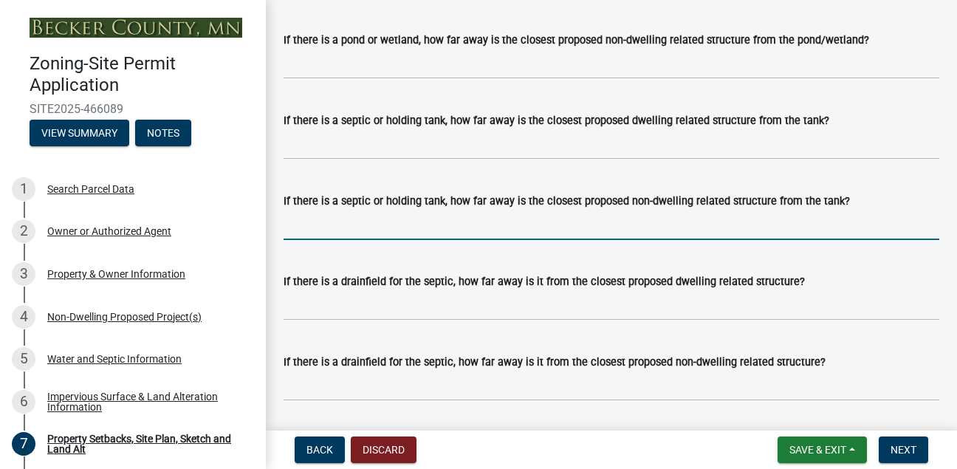
scroll to position [4084, 0]
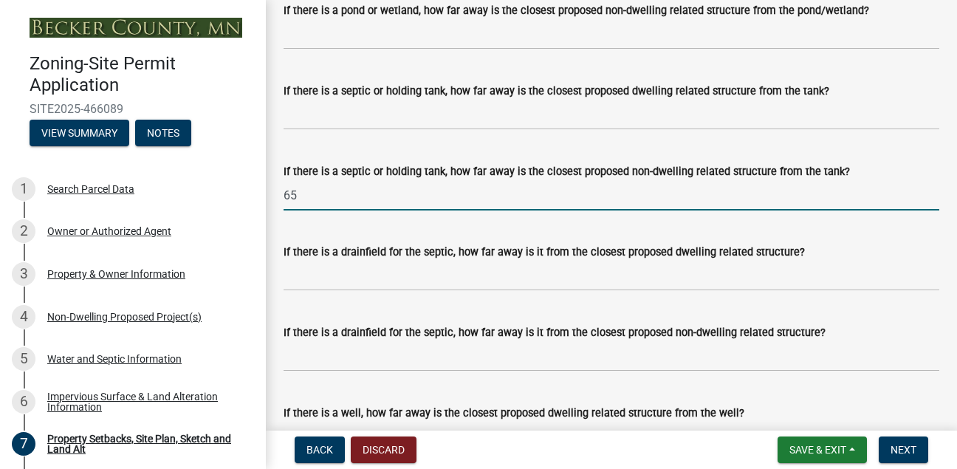
type input "65"
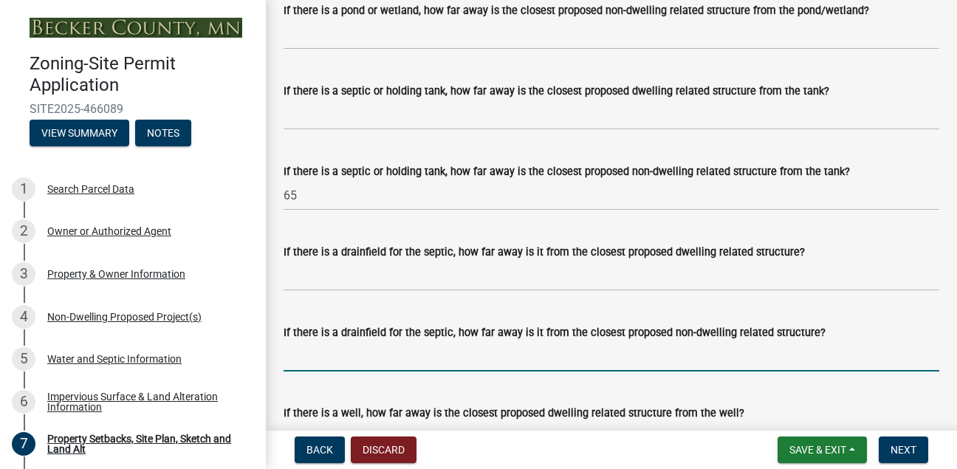
click at [339, 372] on input "If there is a drainfield for the septic, how far away is it from the closest pr…" at bounding box center [612, 356] width 656 height 30
type input "7"
type input "85 feet"
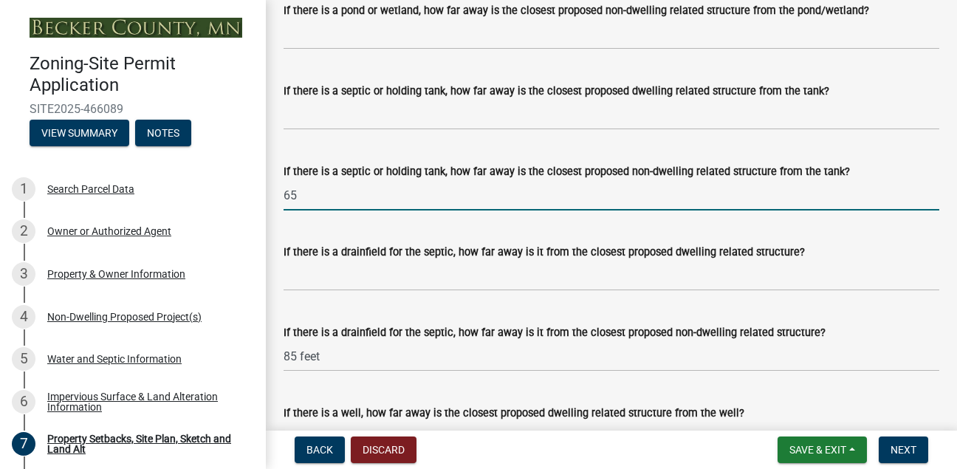
click at [307, 211] on input "65" at bounding box center [612, 195] width 656 height 30
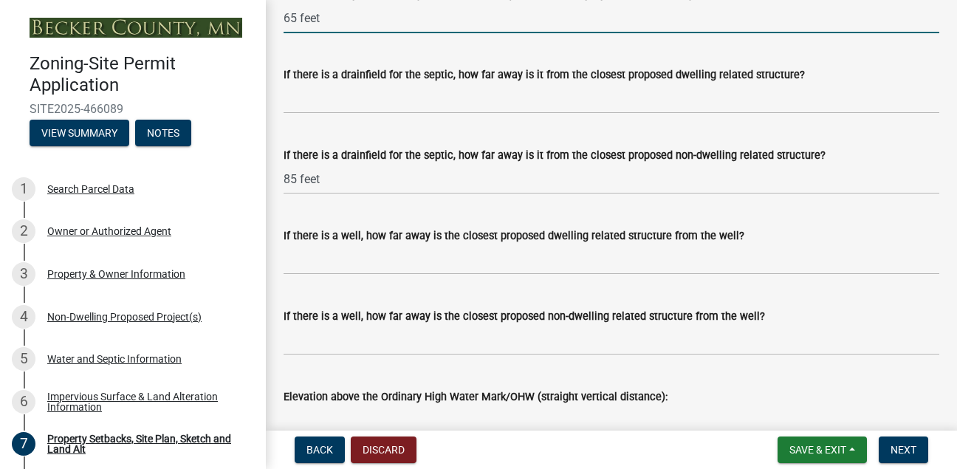
scroll to position [4291, 0]
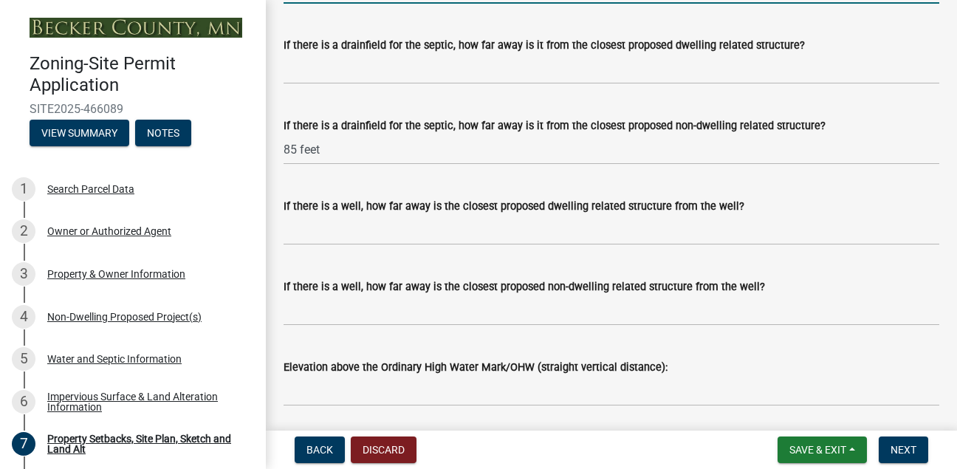
type input "65 feet"
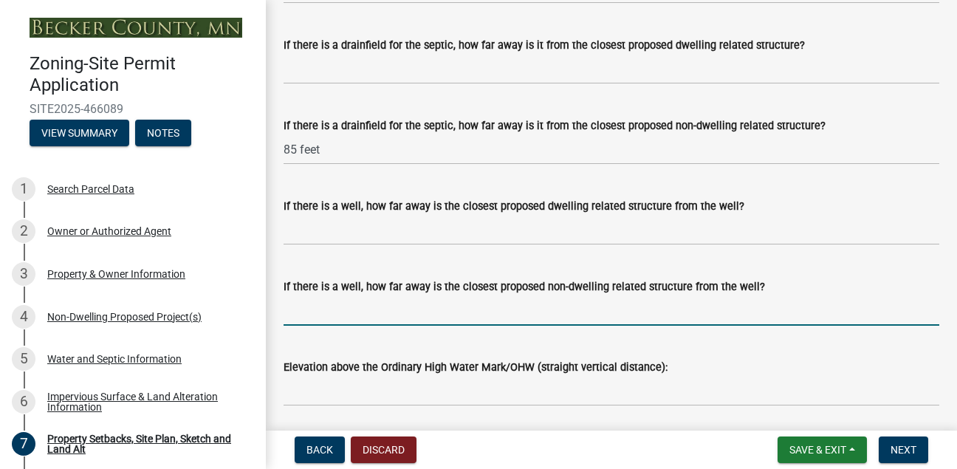
click at [290, 325] on input "If there is a well, how far away is the closest proposed non-dwelling related s…" at bounding box center [612, 310] width 656 height 30
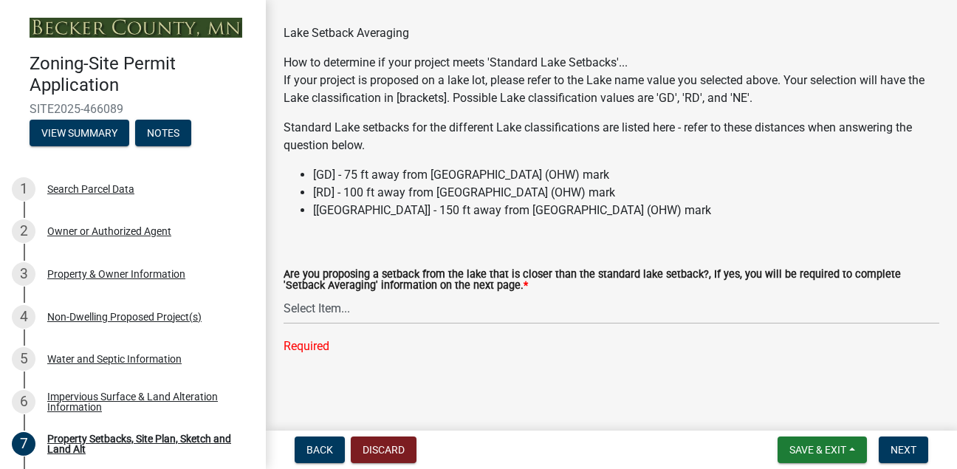
scroll to position [4721, 0]
type input "34 feet"
click at [332, 309] on select "Select Item... Yes No N/A" at bounding box center [612, 309] width 656 height 30
click at [284, 323] on select "Select Item... Yes No N/A" at bounding box center [612, 309] width 656 height 30
select select "4421853d-5e11-4b64-95ec-6c47066881cc"
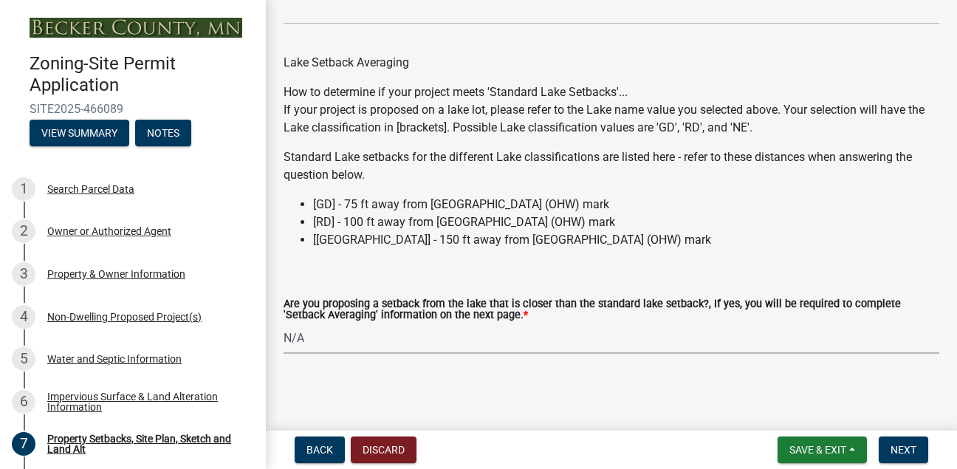
scroll to position [4692, 0]
click at [901, 452] on span "Next" at bounding box center [904, 450] width 26 height 12
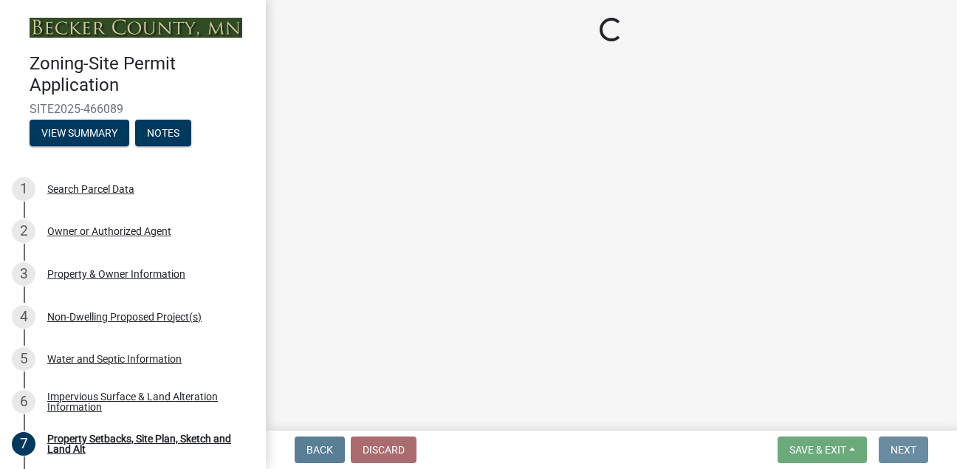
scroll to position [0, 0]
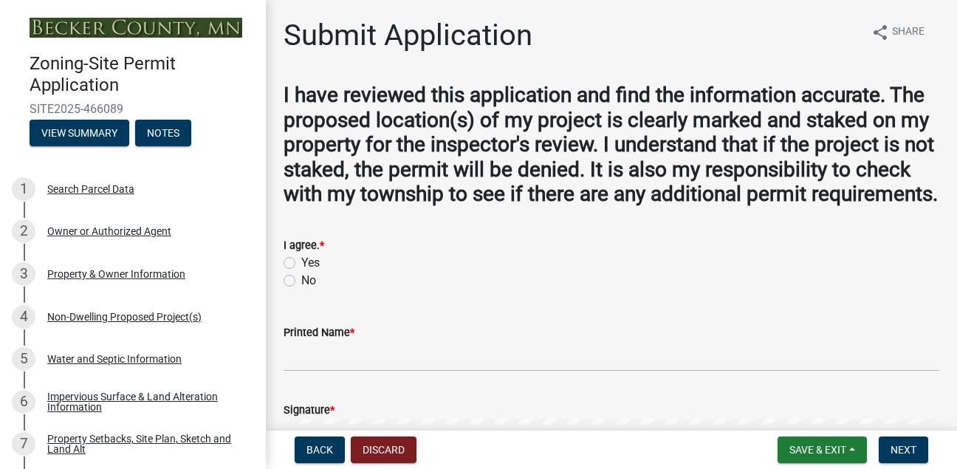
click at [301, 272] on label "Yes" at bounding box center [310, 263] width 18 height 18
click at [301, 264] on input "Yes" at bounding box center [306, 259] width 10 height 10
radio input "true"
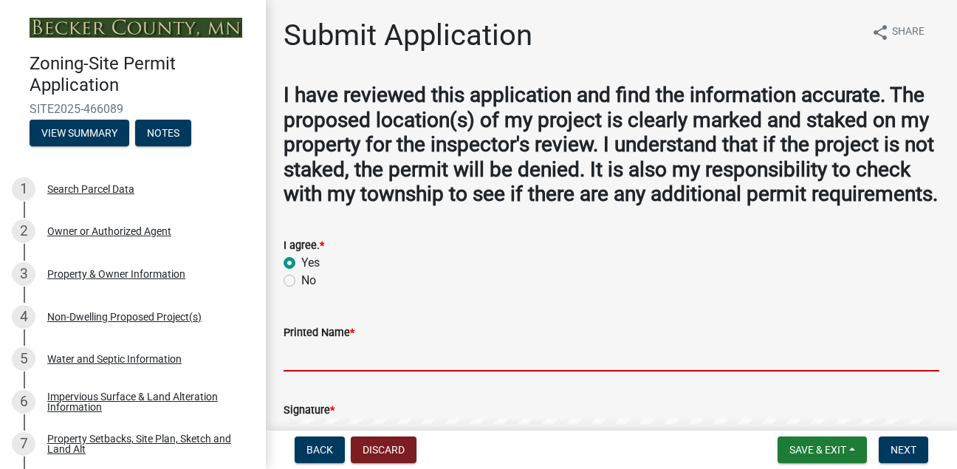
click at [307, 372] on input "Printed Name *" at bounding box center [612, 356] width 656 height 30
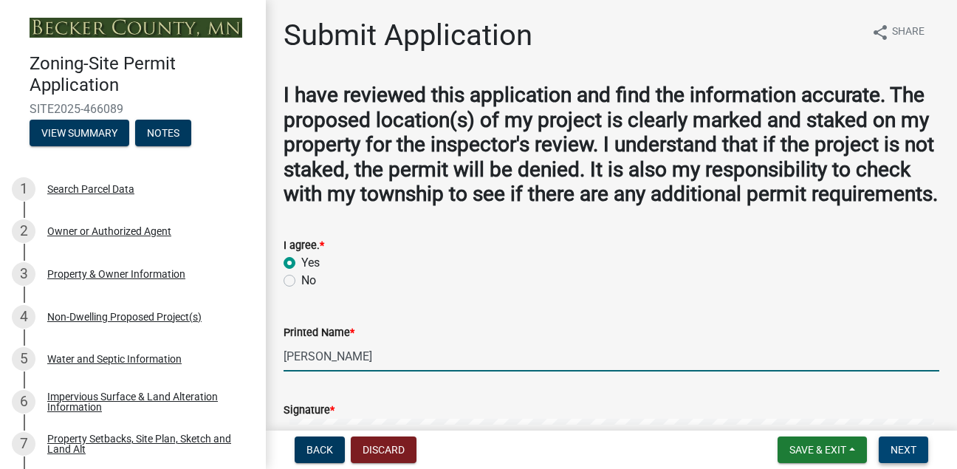
type input "[PERSON_NAME]"
click at [903, 451] on span "Next" at bounding box center [904, 450] width 26 height 12
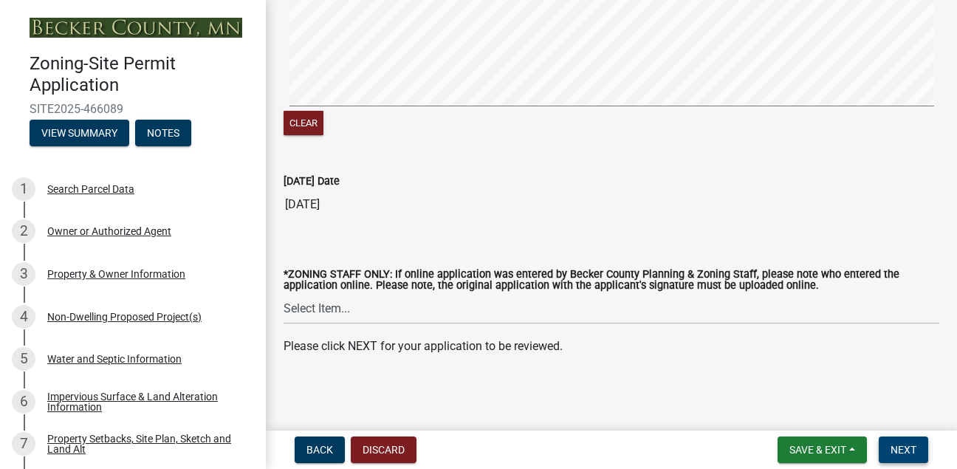
scroll to position [445, 0]
click at [899, 447] on span "Next" at bounding box center [904, 450] width 26 height 12
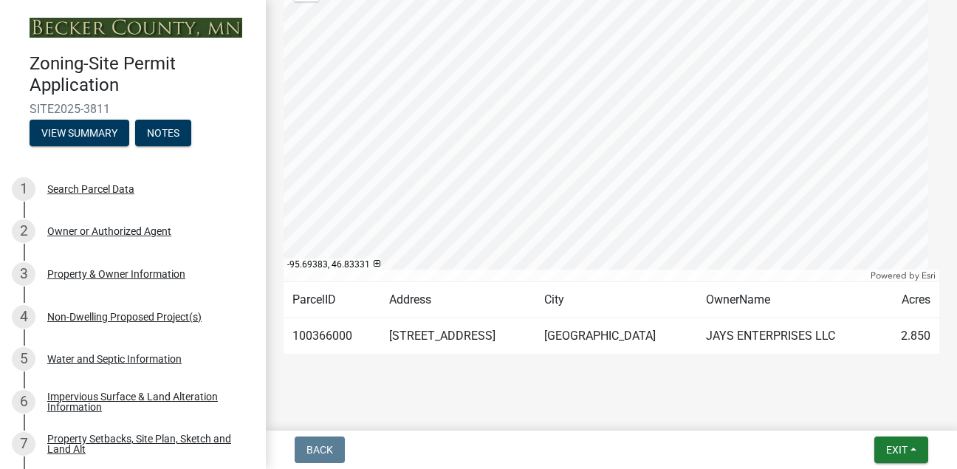
scroll to position [420, 0]
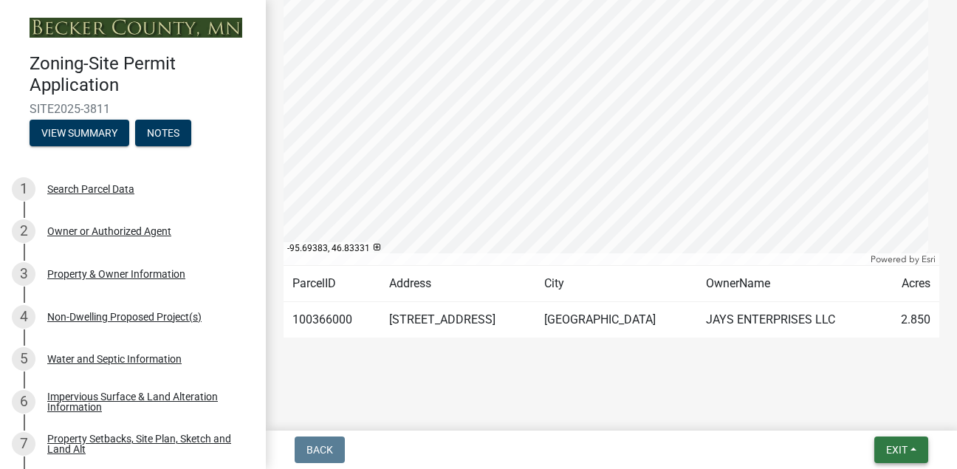
click at [894, 450] on span "Exit" at bounding box center [896, 450] width 21 height 12
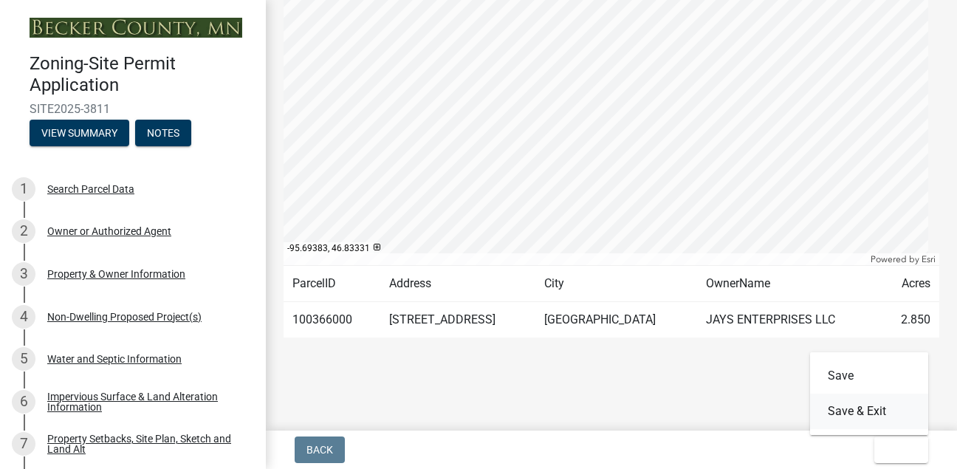
click at [850, 406] on button "Save & Exit" at bounding box center [869, 411] width 118 height 35
